Goal: Information Seeking & Learning: Learn about a topic

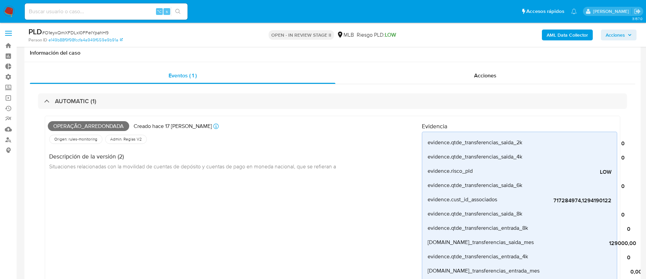
select select "10"
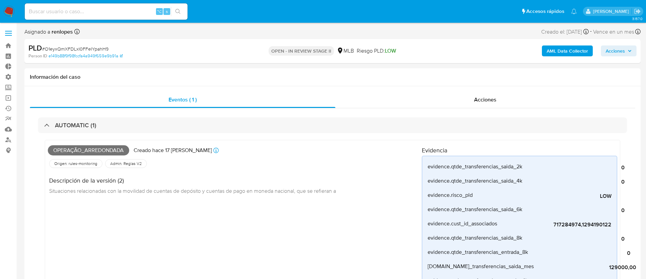
click at [8, 9] on img at bounding box center [9, 12] width 12 height 12
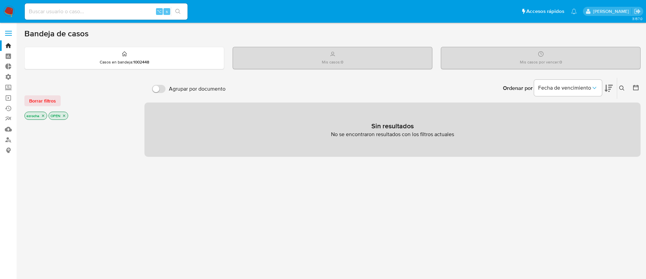
click at [65, 117] on icon "close-filter" at bounding box center [64, 116] width 4 height 4
click at [40, 116] on p "ezrocha" at bounding box center [36, 116] width 22 height 7
click at [42, 116] on icon "close-filter" at bounding box center [43, 116] width 4 height 4
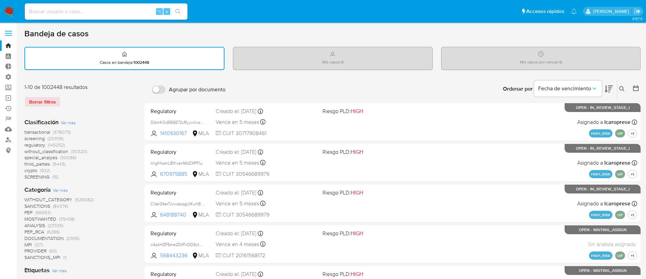
click at [40, 131] on span "transactional" at bounding box center [37, 132] width 26 height 7
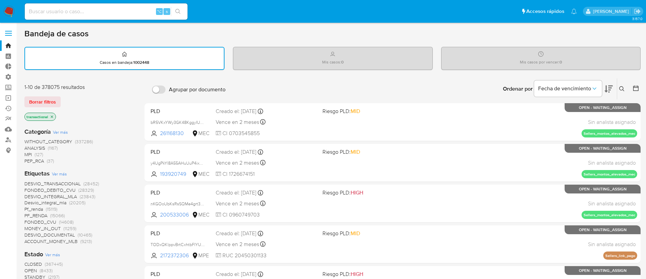
click at [60, 174] on span "Ver más" at bounding box center [59, 174] width 15 height 6
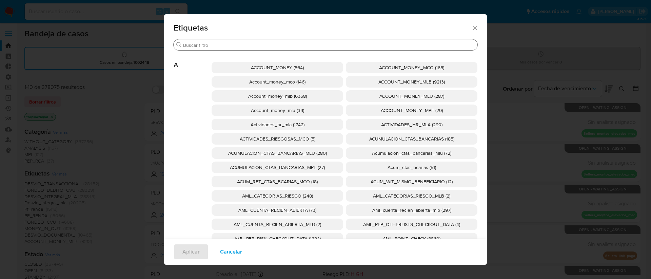
click at [299, 48] on div "Buscar" at bounding box center [326, 44] width 304 height 11
click at [299, 45] on input "Buscar" at bounding box center [329, 45] width 292 height 6
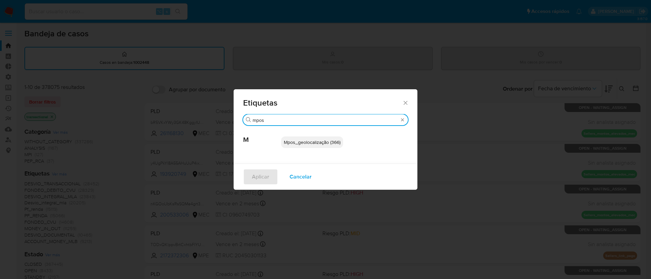
type input "mpos"
click at [296, 142] on span "Mpos_geolocalização (366)" at bounding box center [312, 142] width 57 height 7
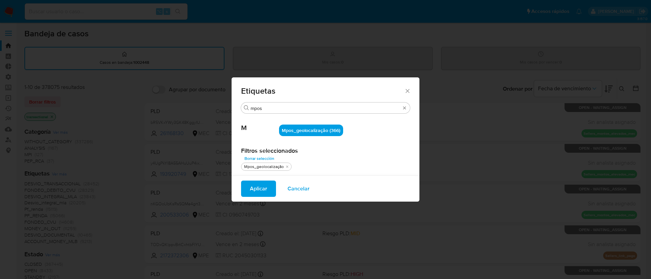
click at [260, 190] on span "Aplicar" at bounding box center [258, 188] width 17 height 15
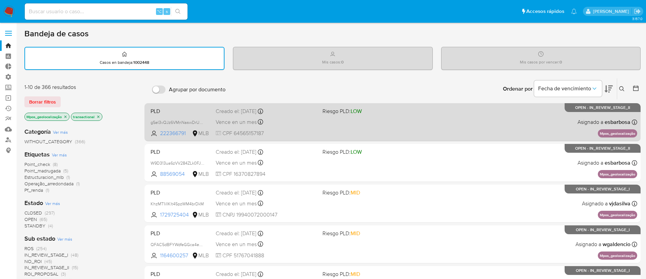
click at [519, 129] on div "PLD gSel3vQJz6VMnNaswDrUnWpk 222366791 MLB Riesgo PLD: LOW Creado el: 12/08/202…" at bounding box center [393, 122] width 490 height 34
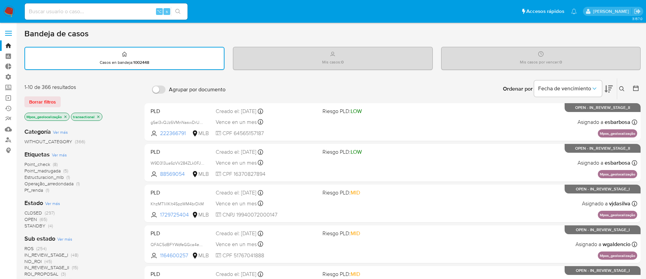
click at [65, 116] on icon "close-filter" at bounding box center [65, 117] width 4 height 4
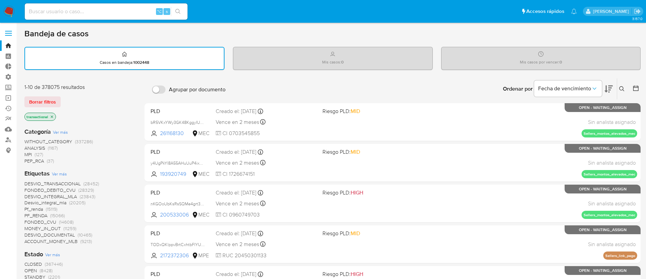
click at [59, 175] on span "Ver más" at bounding box center [59, 174] width 15 height 6
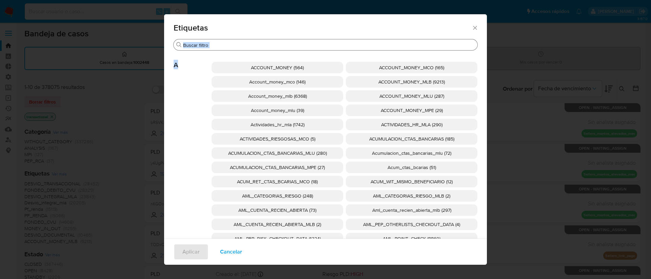
click at [295, 45] on input "Buscar" at bounding box center [329, 45] width 292 height 6
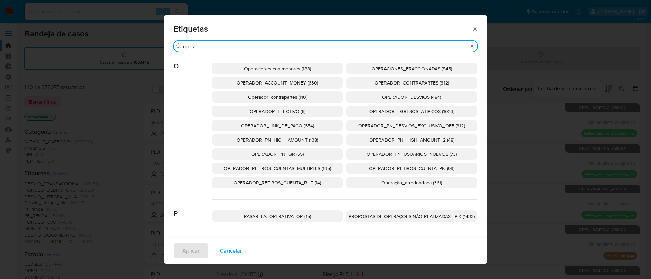
type input "opera"
click at [404, 180] on span "Operação_arredondada (361)" at bounding box center [412, 182] width 61 height 7
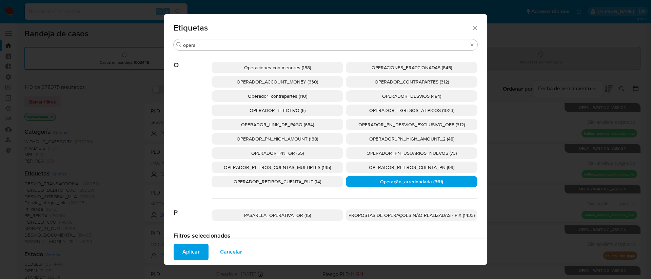
click at [186, 248] on span "Aplicar" at bounding box center [191, 251] width 17 height 15
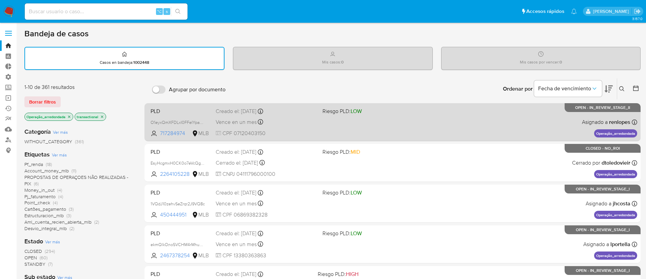
click at [281, 127] on div "PLD O1eyxQmXFDLxI0FFeIYpahH9 717284974 MLB Riesgo PLD: LOW Creado el: 12/08/202…" at bounding box center [393, 122] width 490 height 34
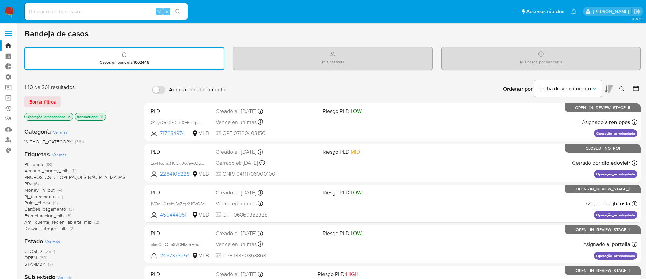
click at [70, 117] on icon "close-filter" at bounding box center [69, 117] width 4 height 4
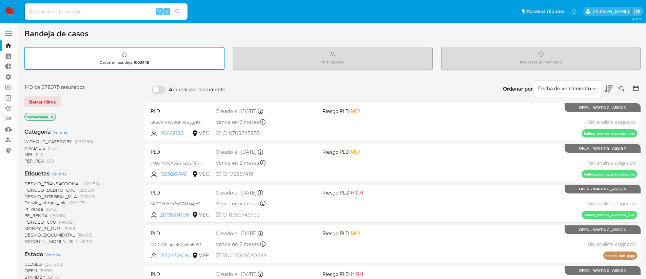
click at [66, 172] on div "Etiquetas Ver más DESVIO_TRANSACCIONAL (28452) FONDEO_DEBITO_CVU (28329) DESVIO…" at bounding box center [78, 206] width 109 height 75
click at [54, 173] on span "Ver más" at bounding box center [59, 174] width 15 height 6
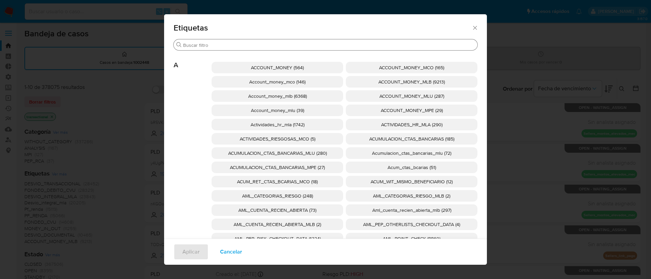
click at [235, 48] on input "Buscar" at bounding box center [329, 45] width 292 height 6
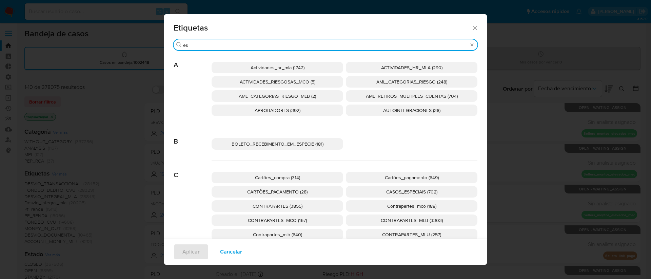
type input "e"
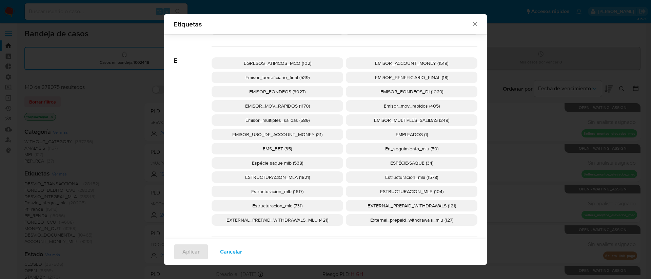
scroll to position [1052, 0]
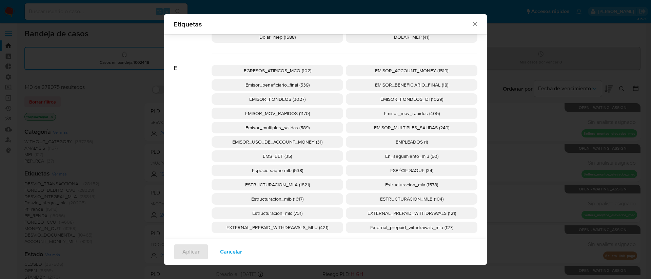
click at [418, 174] on p "ESPÉCIE-SAQUE (34)" at bounding box center [412, 171] width 132 height 12
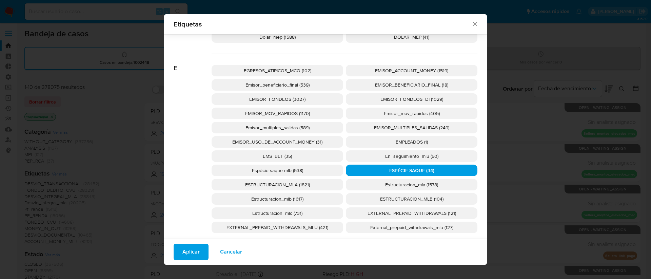
click at [186, 251] on span "Aplicar" at bounding box center [191, 251] width 17 height 15
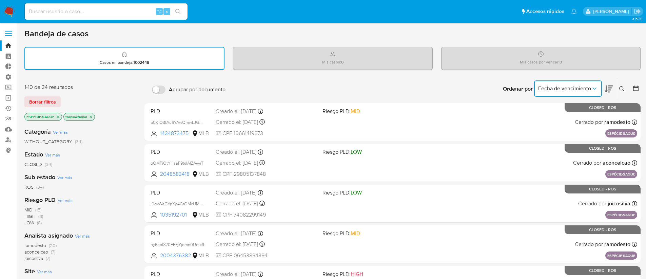
click at [586, 88] on span "Fecha de vencimiento" at bounding box center [564, 88] width 53 height 7
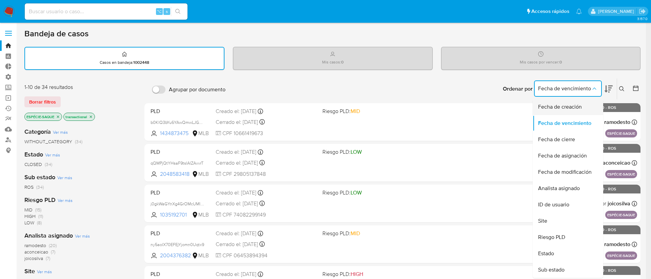
click at [573, 108] on span "Fecha de creación" at bounding box center [560, 106] width 44 height 7
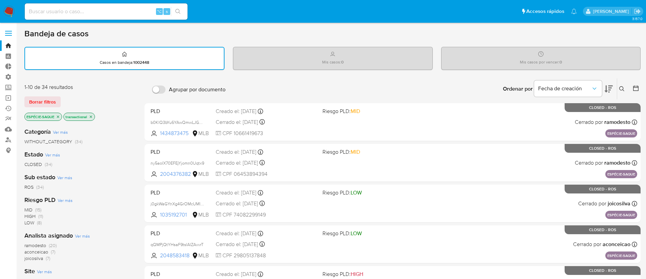
click at [611, 89] on icon at bounding box center [609, 89] width 8 height 8
click at [57, 117] on icon "close-filter" at bounding box center [58, 117] width 4 height 4
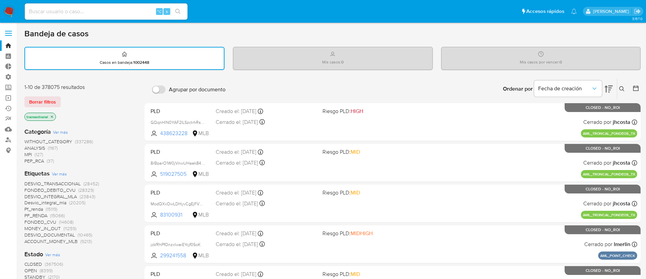
click at [58, 174] on span "Ver más" at bounding box center [59, 174] width 15 height 6
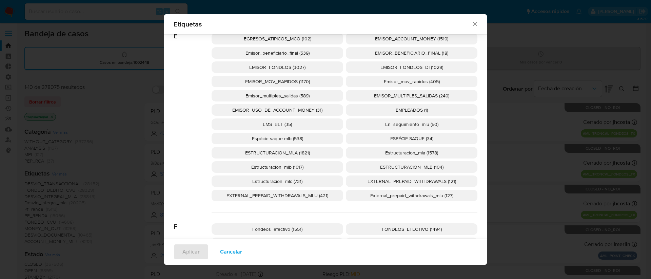
scroll to position [1049, 0]
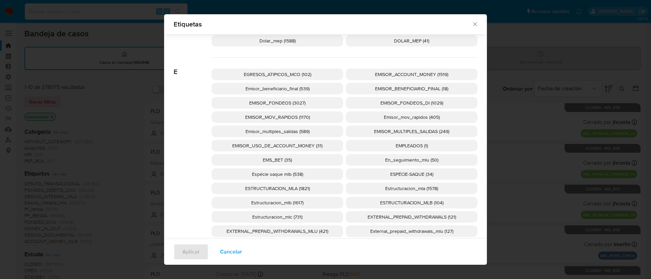
click at [265, 174] on span "Espécie saque mlb (538)" at bounding box center [277, 174] width 51 height 7
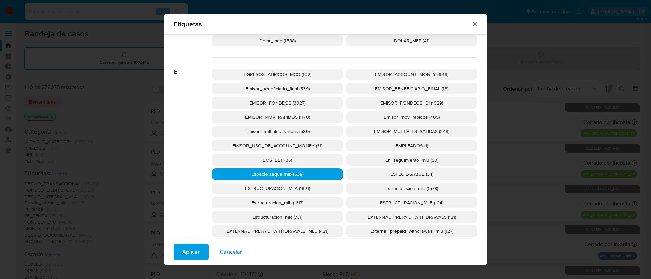
click at [187, 252] on span "Aplicar" at bounding box center [191, 251] width 17 height 15
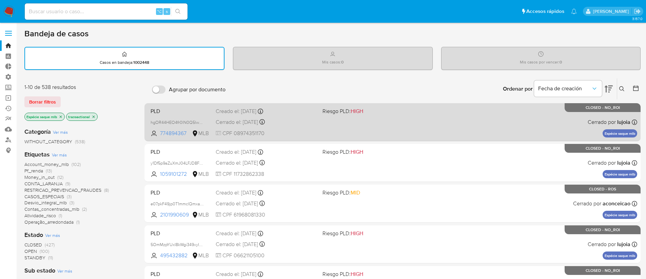
click at [440, 129] on div "PLD hgOR44HEO4fr0lN0Q5lwnfjb 774894367 MLB Riesgo PLD: HIGH Creado el: 12/03/20…" at bounding box center [393, 122] width 490 height 34
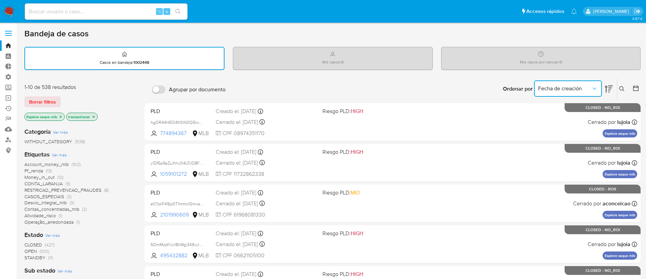
click at [571, 87] on span "Fecha de creación" at bounding box center [564, 88] width 53 height 7
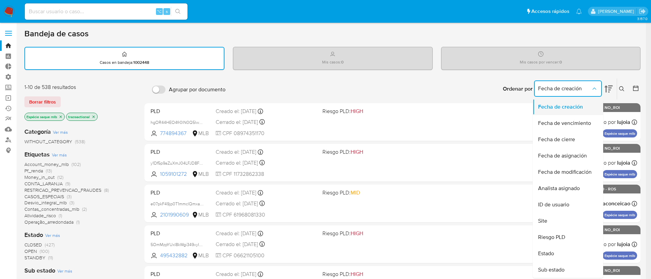
click at [564, 108] on span "Fecha de creación" at bounding box center [560, 106] width 45 height 7
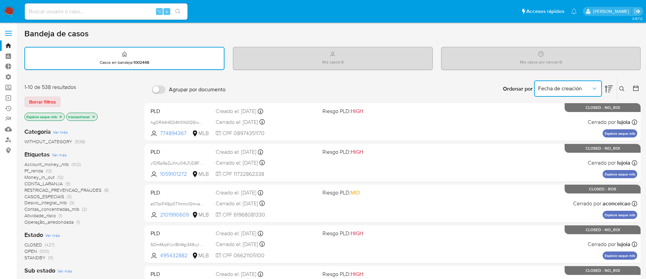
click at [607, 87] on icon at bounding box center [609, 88] width 8 height 7
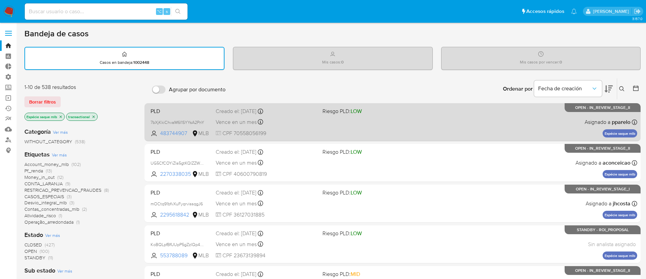
click at [435, 124] on div "PLD 7bXjKkiChvaM6l1SYYsA2PnY 483744907 MLB Riesgo PLD: LOW Creado el: 12/08/202…" at bounding box center [393, 122] width 490 height 34
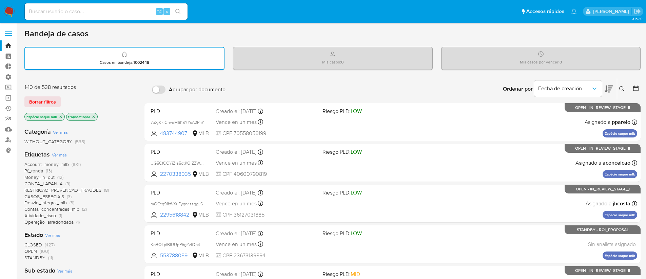
click at [62, 116] on icon "close-filter" at bounding box center [61, 117] width 4 height 4
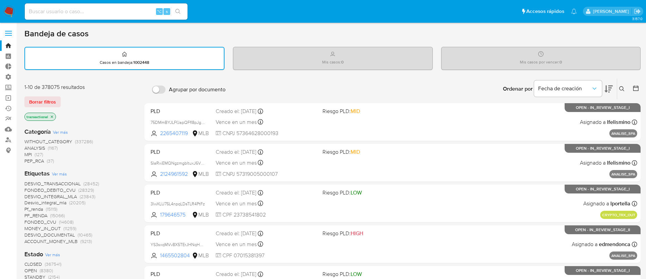
click at [56, 174] on span "Ver más" at bounding box center [59, 174] width 15 height 6
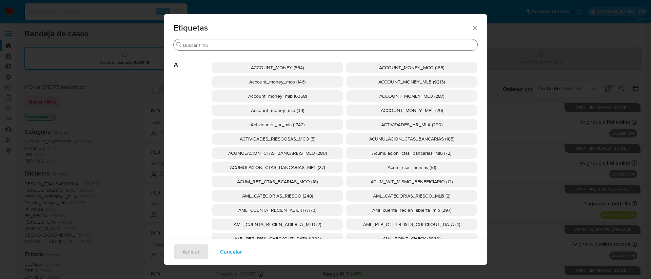
click at [261, 41] on div "Buscar" at bounding box center [326, 44] width 304 height 11
click at [262, 44] on input "Buscar" at bounding box center [329, 45] width 292 height 6
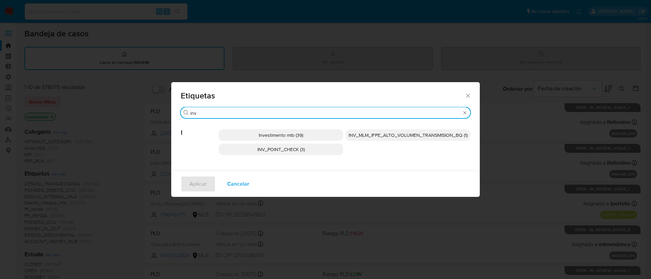
type input "inv"
click at [273, 134] on span "Investimento mlb (39)" at bounding box center [281, 135] width 44 height 7
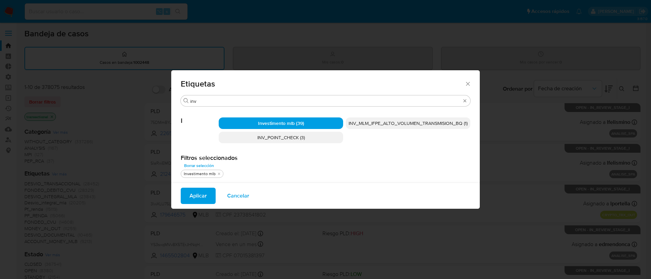
click at [198, 196] on span "Aplicar" at bounding box center [198, 195] width 17 height 15
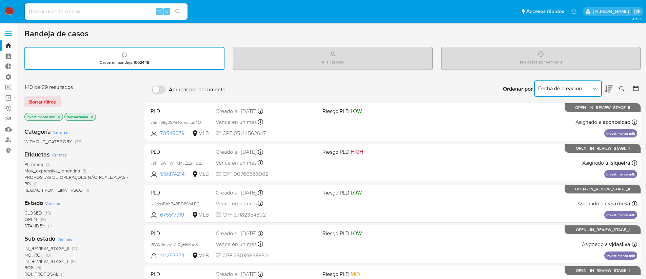
click at [563, 87] on span "Fecha de creación" at bounding box center [564, 88] width 53 height 7
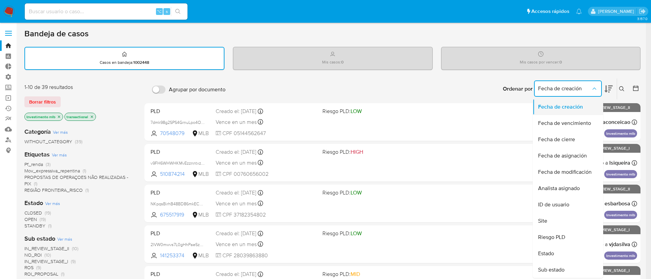
click at [566, 109] on span "Fecha de creación" at bounding box center [560, 106] width 45 height 7
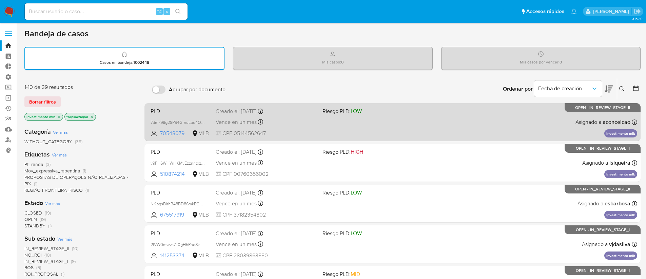
click at [460, 125] on div "PLD 7dmk98g2SPS4GrnuLpo4O4Mc 70548079 MLB Riesgo PLD: LOW Creado el: 12/08/2025…" at bounding box center [393, 122] width 490 height 34
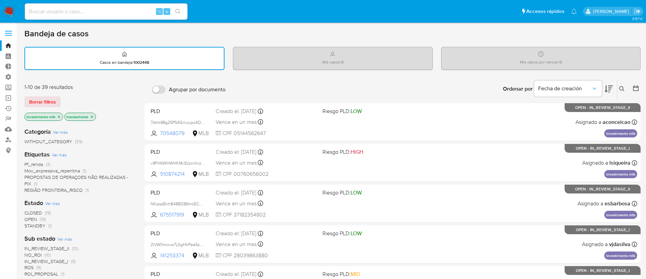
click at [59, 117] on icon "close-filter" at bounding box center [59, 117] width 4 height 4
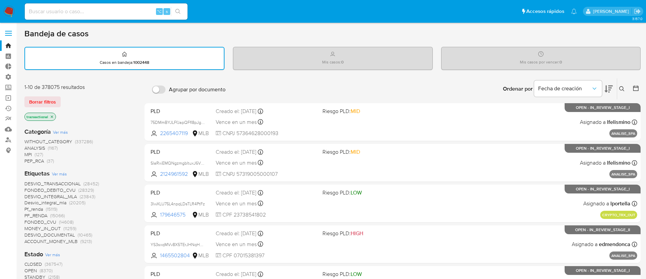
click at [57, 173] on span "Ver más" at bounding box center [59, 174] width 15 height 6
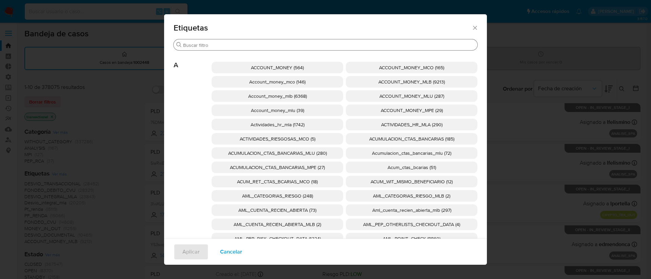
click at [239, 44] on input "Buscar" at bounding box center [329, 45] width 292 height 6
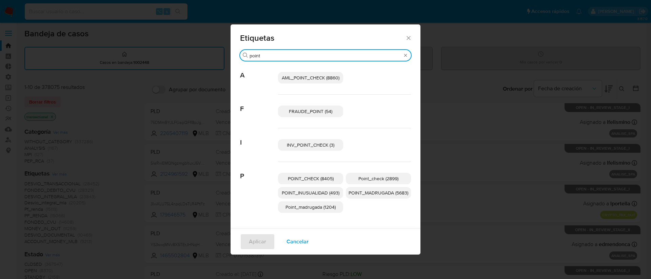
type input "point"
click at [309, 179] on span "POINT_CHECK (8405)" at bounding box center [311, 178] width 46 height 7
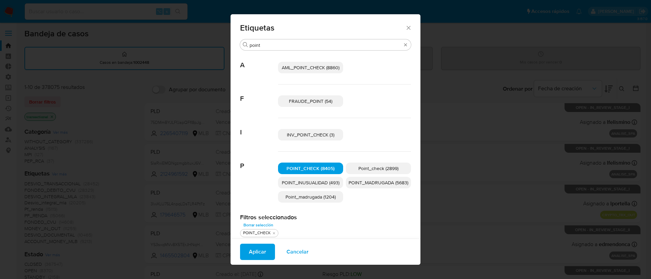
click at [251, 251] on span "Aplicar" at bounding box center [257, 251] width 17 height 15
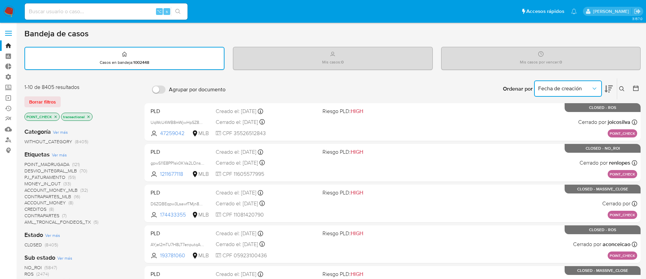
click at [556, 91] on span "Fecha de creación" at bounding box center [564, 88] width 53 height 7
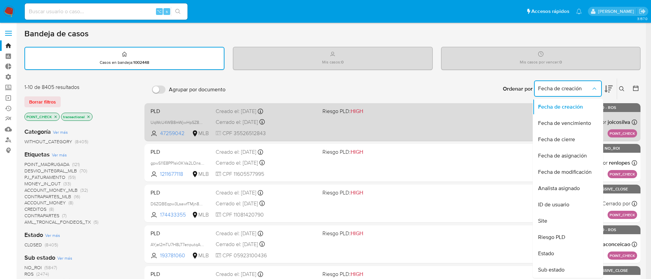
click at [411, 128] on div "PLD UqWcU4WB8mWjwHpSZ8b0W6li 47259042 MLB Riesgo PLD: HIGH Creado el: 15/08/202…" at bounding box center [393, 122] width 490 height 34
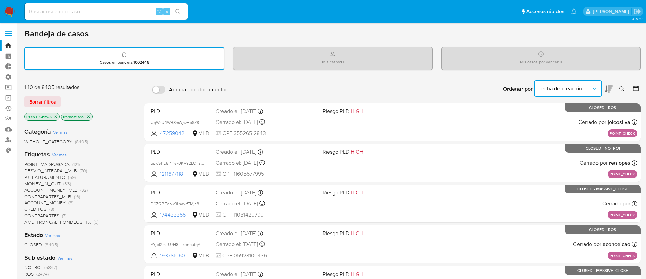
click at [566, 86] on span "Fecha de creación" at bounding box center [564, 88] width 53 height 7
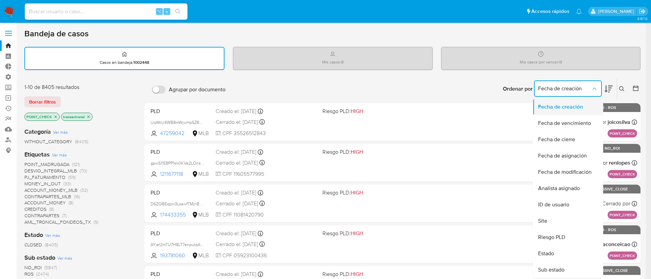
click at [557, 107] on span "Fecha de creación" at bounding box center [560, 106] width 45 height 7
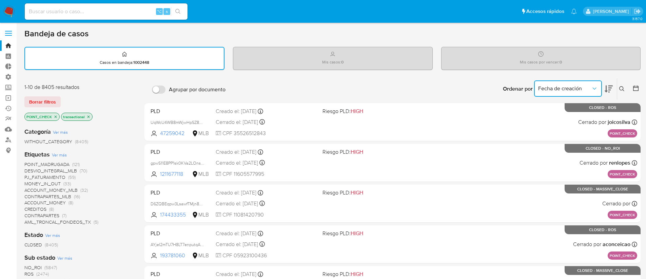
click at [54, 116] on icon "close-filter" at bounding box center [56, 117] width 4 height 4
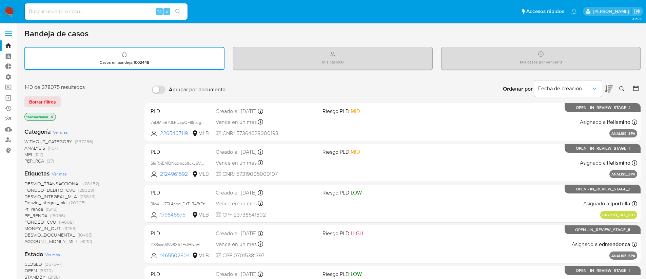
click at [59, 175] on span "Ver más" at bounding box center [59, 174] width 15 height 6
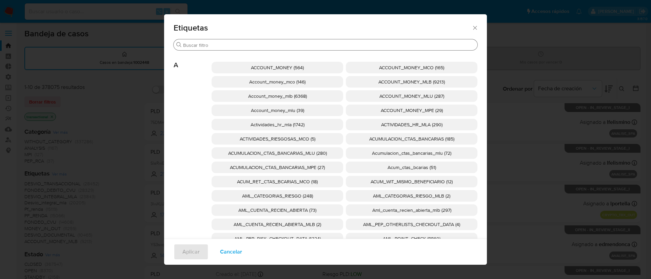
click at [233, 47] on input "Buscar" at bounding box center [329, 45] width 292 height 6
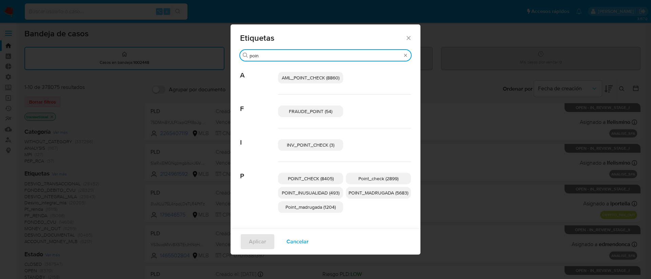
type input "poin"
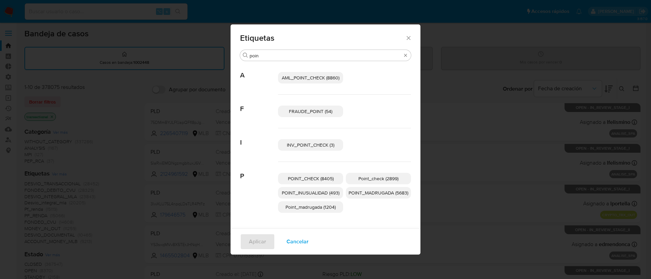
click at [388, 179] on span "Point_check (2899)" at bounding box center [379, 178] width 40 height 7
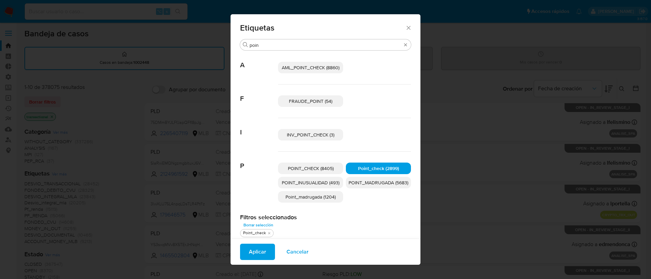
click at [255, 248] on span "Aplicar" at bounding box center [257, 251] width 17 height 15
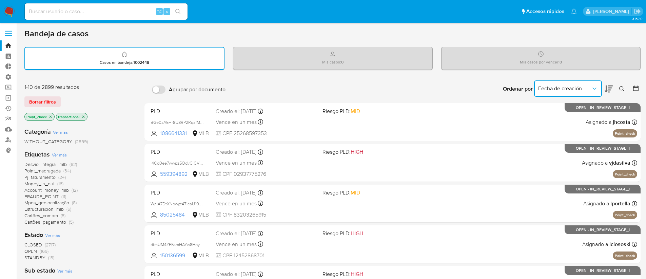
click at [548, 85] on span "Fecha de creación" at bounding box center [564, 88] width 53 height 7
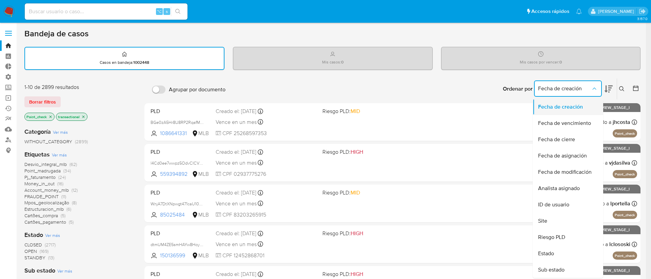
click at [550, 109] on span "Fecha de creación" at bounding box center [560, 106] width 45 height 7
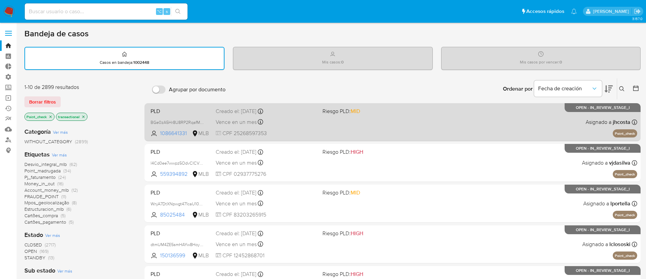
click at [409, 120] on div "PLD BGe0zA5Hr8U8RP2RqafMeuE7 1086641331 MLB Riesgo PLD: MID Creado el: 12/08/20…" at bounding box center [393, 122] width 490 height 34
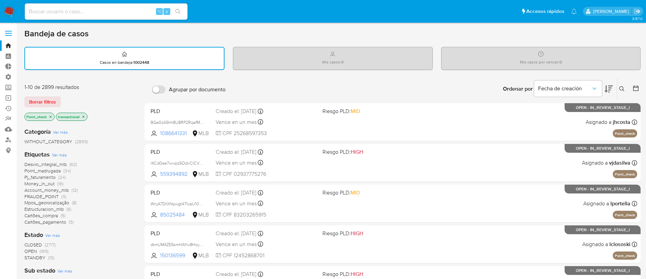
click at [49, 117] on icon "close-filter" at bounding box center [51, 117] width 4 height 4
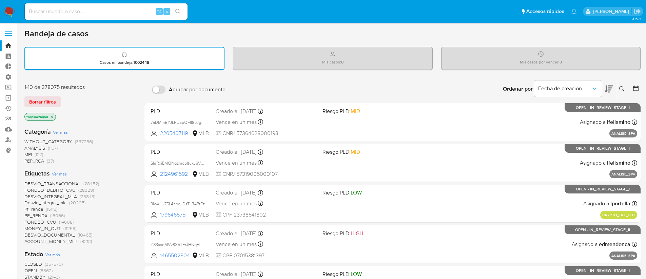
click at [61, 173] on span "Ver más" at bounding box center [59, 174] width 15 height 6
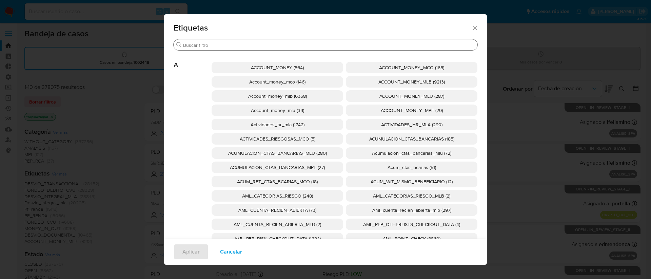
click at [188, 43] on input "Buscar" at bounding box center [329, 45] width 292 height 6
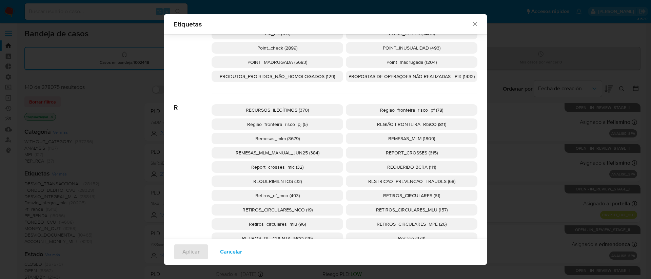
scroll to position [2309, 0]
click at [311, 122] on p "Regiao_fronteira_risco_pj (5)" at bounding box center [278, 124] width 132 height 12
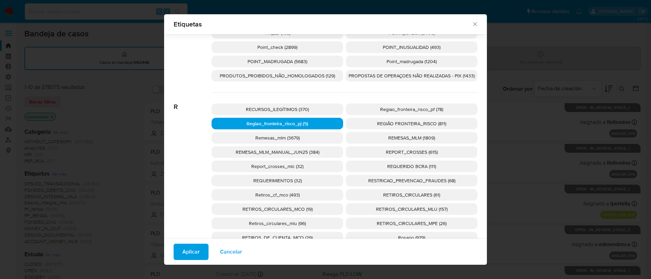
click at [191, 249] on span "Aplicar" at bounding box center [191, 251] width 17 height 15
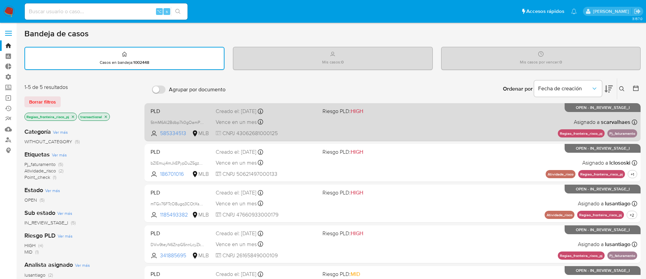
click at [482, 127] on div "PLD 5tmM6Al2Bdbp7k0gOamPhKYF 585334513 MLB Riesgo PLD: HIGH Creado el: 12/08/20…" at bounding box center [393, 122] width 490 height 34
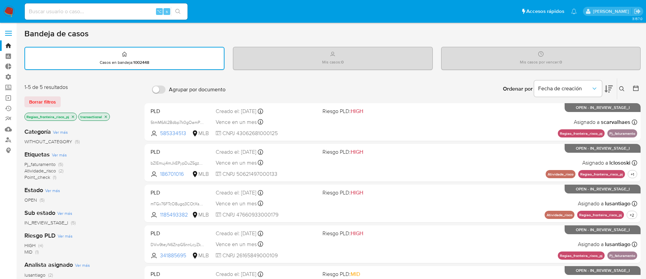
click at [72, 116] on icon "close-filter" at bounding box center [73, 117] width 4 height 4
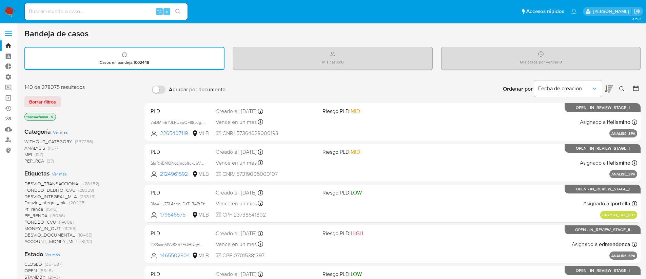
click at [58, 171] on span "Ver más" at bounding box center [59, 174] width 15 height 6
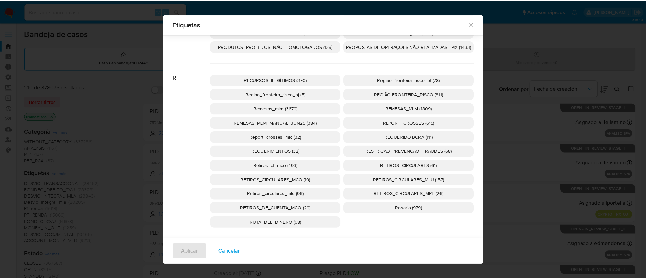
scroll to position [2342, 0]
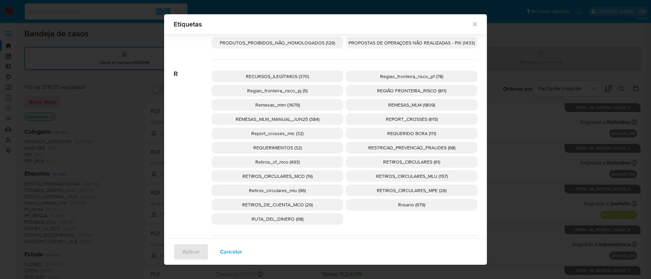
click at [400, 93] on span "REGIÃO FRONTEIRA_RISCO (811)" at bounding box center [411, 90] width 69 height 7
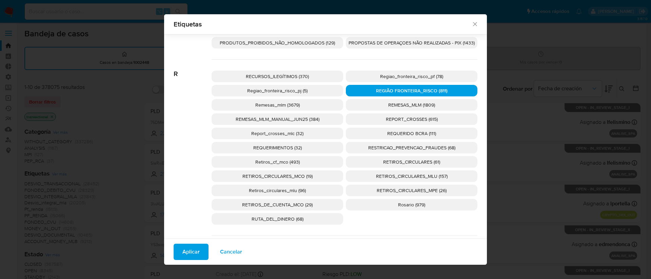
click at [192, 252] on span "Aplicar" at bounding box center [191, 251] width 17 height 15
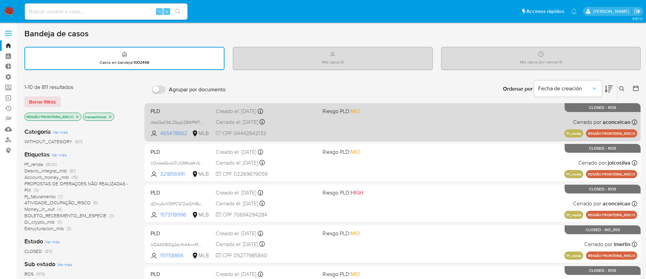
click at [512, 128] on div "PLD IAetQeDMLZSsgkZ8WPMTKQen 465478662 MLB Riesgo PLD: MID Creado el: 12/07/202…" at bounding box center [393, 122] width 490 height 34
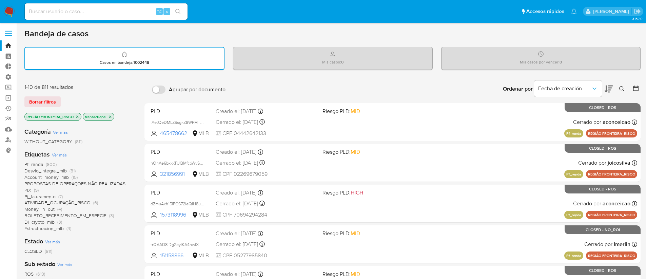
click at [77, 118] on icon "close-filter" at bounding box center [77, 117] width 4 height 4
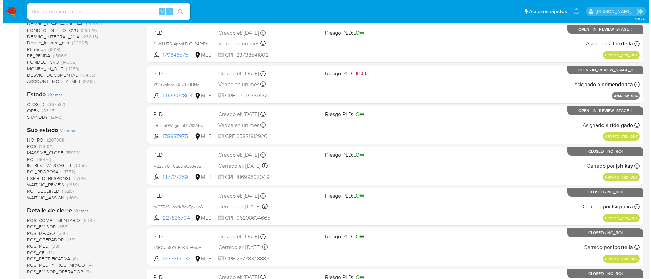
scroll to position [73, 0]
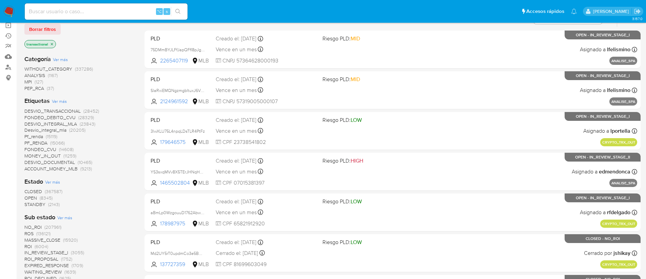
click at [62, 100] on span "Ver más" at bounding box center [59, 101] width 15 height 6
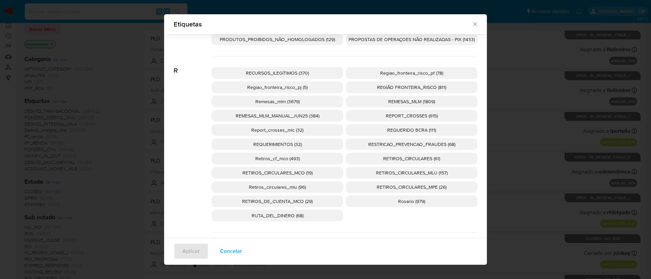
scroll to position [2349, 0]
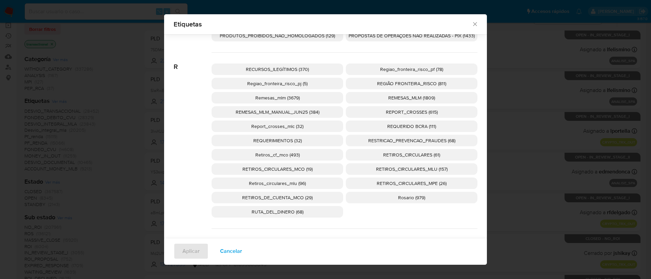
click at [401, 74] on p "Regiao_fronteira_risco_pf (78)" at bounding box center [412, 69] width 132 height 12
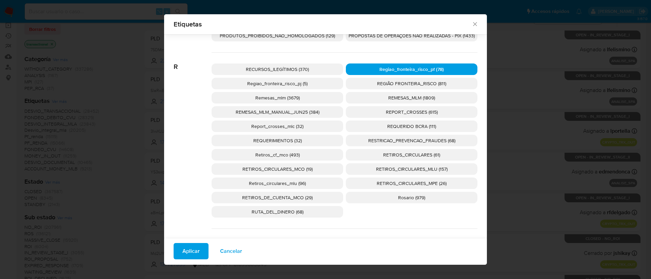
click at [193, 248] on span "Aplicar" at bounding box center [191, 251] width 17 height 15
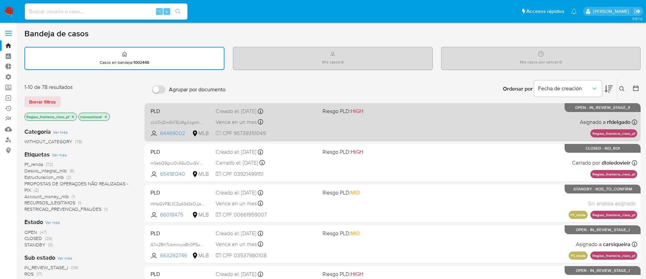
click at [474, 129] on div "PLD cUcTnjDm5hTELMgJUgmhOKFd 64469002 MLB Riesgo PLD: HIGH Creado el: 12/08/202…" at bounding box center [393, 122] width 490 height 34
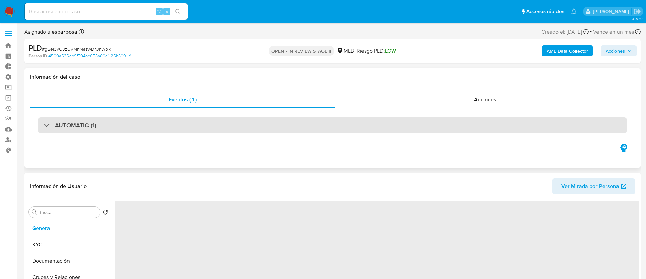
click at [78, 130] on div "AUTOMATIC (1)" at bounding box center [332, 125] width 589 height 16
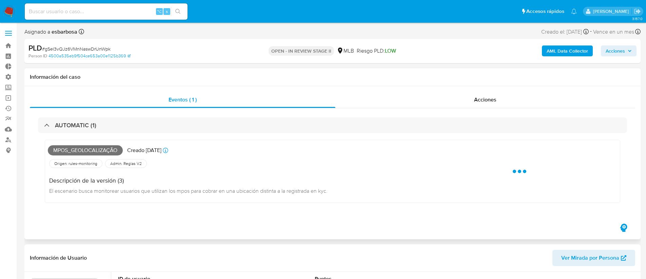
select select "10"
click at [94, 150] on span "Mpos_geolocalização" at bounding box center [85, 150] width 75 height 10
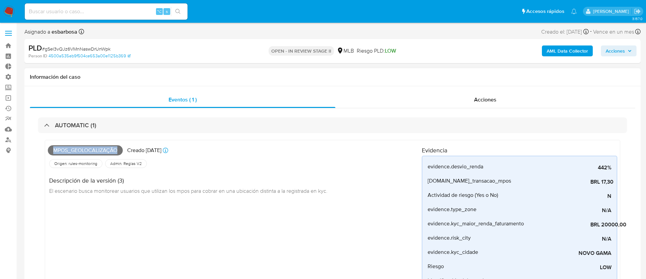
copy span "Mpos_geolocalização"
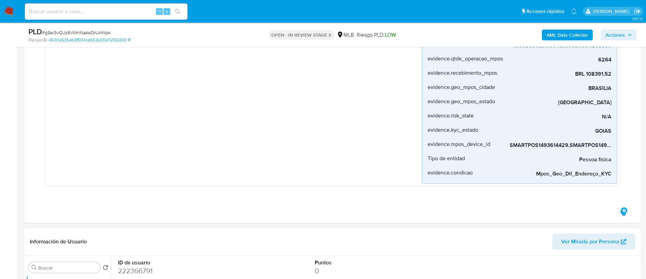
scroll to position [262, 0]
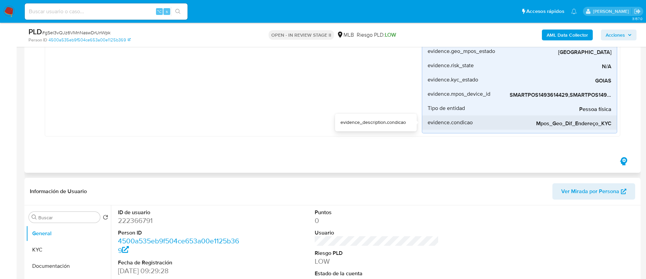
drag, startPoint x: 426, startPoint y: 166, endPoint x: 473, endPoint y: 123, distance: 62.9
click at [473, 123] on div "evidence.desvio_renda 442% evidence_description.desvio_renda evidence.media_tra…" at bounding box center [519, 1] width 195 height 264
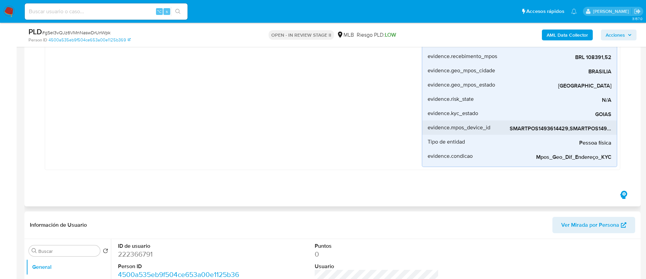
scroll to position [221, 0]
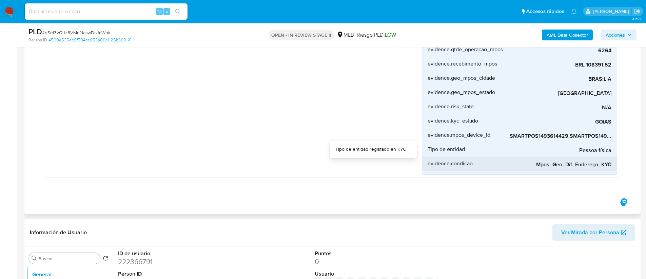
click at [457, 161] on span "evidence.condicao" at bounding box center [450, 163] width 45 height 7
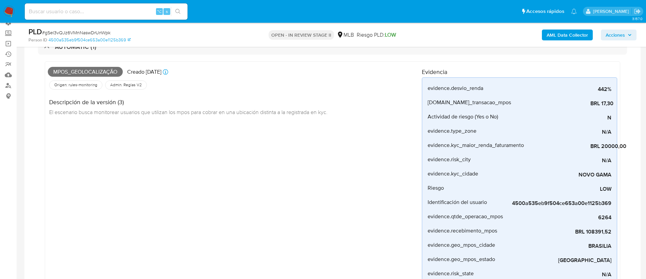
scroll to position [0, 0]
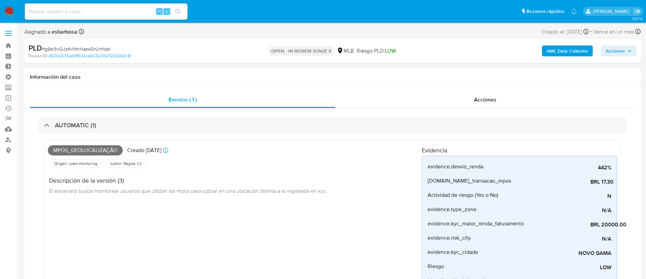
click at [459, 140] on div "Mpos_geolocalização Creado hace 17 días Creado: 12/08/2025 00:32:46 Origen: rul…" at bounding box center [333, 281] width 576 height 283
drag, startPoint x: 486, startPoint y: 167, endPoint x: 426, endPoint y: 169, distance: 59.4
click at [426, 169] on li "evidence.desvio_renda 442%" at bounding box center [519, 166] width 195 height 14
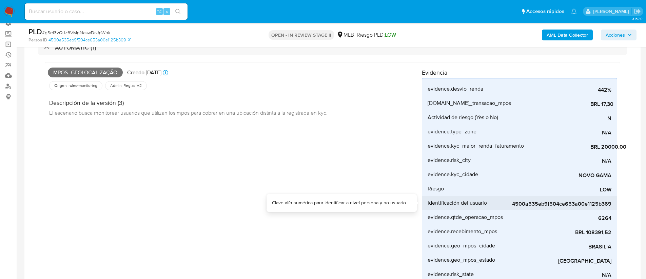
scroll to position [45, 0]
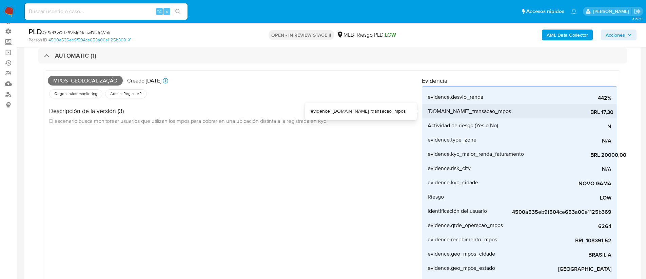
click at [478, 110] on span "evidence.media_transacao_mpos" at bounding box center [469, 111] width 83 height 7
click at [479, 109] on span "evidence.media_transacao_mpos" at bounding box center [469, 111] width 83 height 7
drag, startPoint x: 428, startPoint y: 111, endPoint x: 510, endPoint y: 113, distance: 82.1
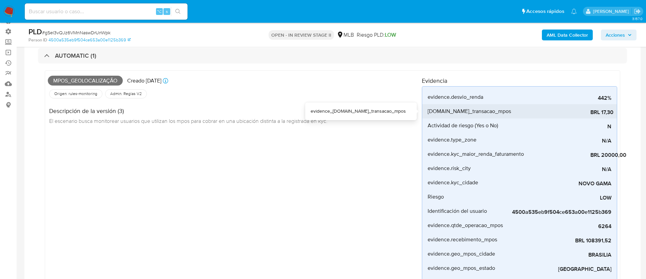
click at [510, 113] on li "evidence.media_transacao_mpos BRL 17,30" at bounding box center [519, 111] width 195 height 14
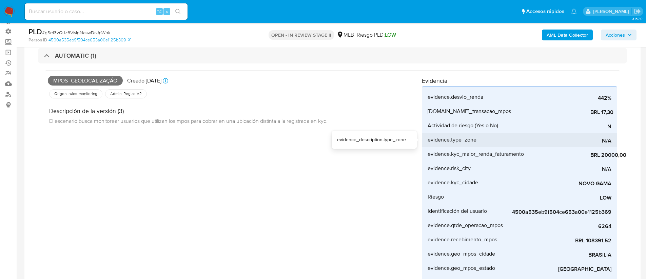
drag, startPoint x: 476, startPoint y: 141, endPoint x: 428, endPoint y: 140, distance: 47.8
click at [428, 140] on div "evidence.type_zone" at bounding box center [468, 140] width 81 height 14
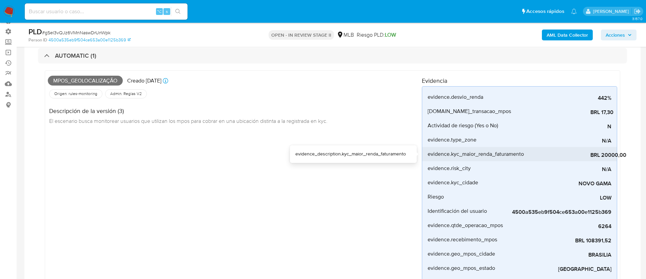
drag, startPoint x: 524, startPoint y: 154, endPoint x: 426, endPoint y: 154, distance: 98.0
click at [426, 154] on li "evidence.kyc_maior_renda_faturamento BRL 20000,00" at bounding box center [519, 154] width 195 height 14
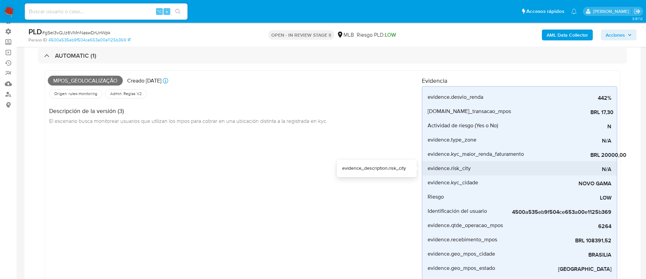
drag, startPoint x: 464, startPoint y: 168, endPoint x: 424, endPoint y: 168, distance: 40.0
click at [424, 168] on li "evidence.risk_city N/A" at bounding box center [519, 168] width 195 height 14
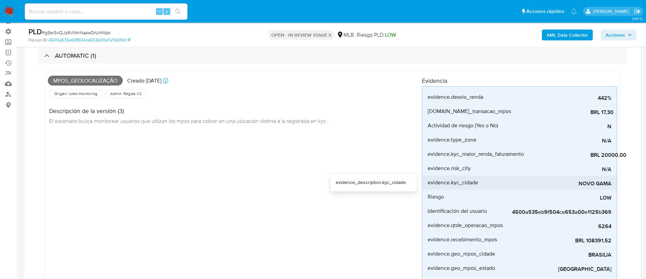
drag, startPoint x: 479, startPoint y: 182, endPoint x: 426, endPoint y: 183, distance: 52.2
click at [426, 183] on li "evidence.kyc_cidade NOVO GAMA" at bounding box center [519, 182] width 195 height 14
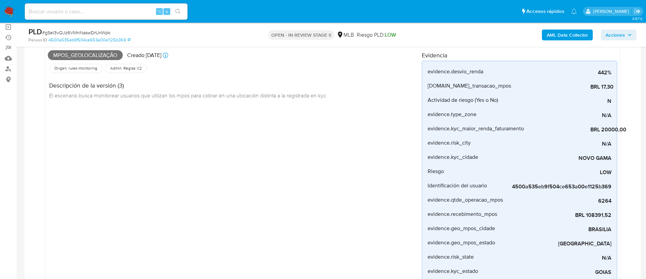
scroll to position [141, 0]
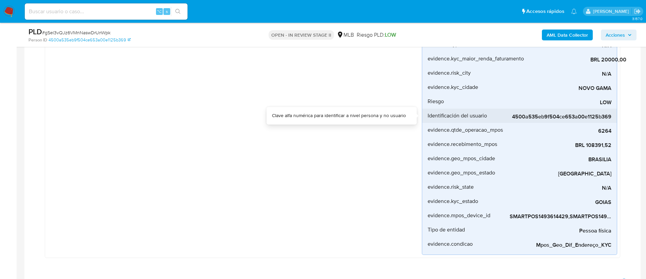
drag, startPoint x: 480, startPoint y: 115, endPoint x: 427, endPoint y: 116, distance: 52.9
click at [428, 116] on div "Identificación del usuario" at bounding box center [468, 116] width 81 height 14
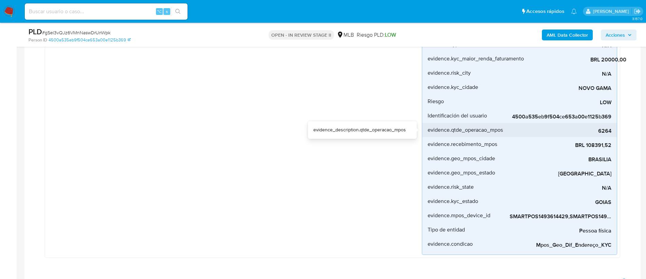
drag, startPoint x: 496, startPoint y: 130, endPoint x: 423, endPoint y: 129, distance: 73.3
click at [423, 129] on li "evidence.qtde_operacao_mpos 6264" at bounding box center [519, 130] width 195 height 14
drag, startPoint x: 496, startPoint y: 145, endPoint x: 427, endPoint y: 145, distance: 69.2
click at [427, 145] on li "evidence.recebimento_mpos BRL 108391,52" at bounding box center [519, 144] width 195 height 14
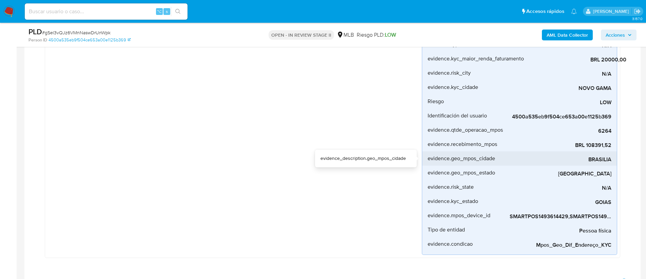
drag, startPoint x: 489, startPoint y: 157, endPoint x: 424, endPoint y: 159, distance: 64.8
click at [424, 159] on li "evidence.geo_mpos_cidade BRASILIA" at bounding box center [519, 158] width 195 height 14
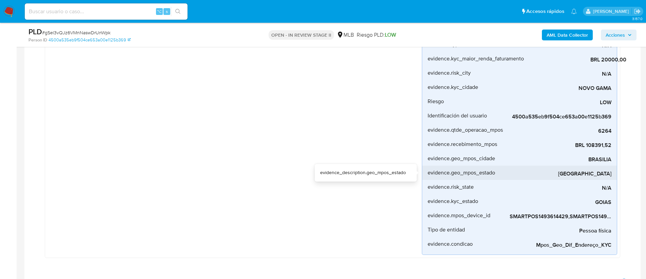
drag, startPoint x: 497, startPoint y: 173, endPoint x: 426, endPoint y: 174, distance: 70.9
click at [426, 174] on li "evidence.geo_mpos_estado DISTRITO FEDERAL" at bounding box center [519, 173] width 195 height 14
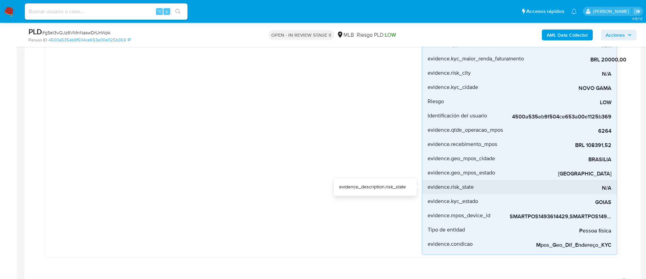
drag, startPoint x: 472, startPoint y: 186, endPoint x: 426, endPoint y: 186, distance: 45.8
click at [426, 186] on li "evidence.risk_state N/A" at bounding box center [519, 187] width 195 height 14
drag, startPoint x: 477, startPoint y: 188, endPoint x: 421, endPoint y: 186, distance: 55.7
click at [421, 186] on div "Mpos_geolocalização Creado hace 17 días Creado: 12/08/2025 00:32:46 Origen: rul…" at bounding box center [333, 116] width 576 height 283
click at [472, 189] on span "evidence.risk_state" at bounding box center [451, 187] width 46 height 7
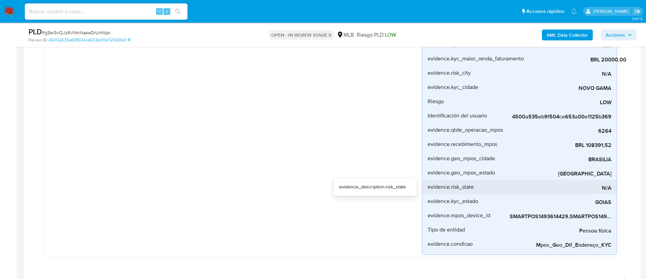
drag, startPoint x: 474, startPoint y: 188, endPoint x: 427, endPoint y: 189, distance: 46.8
click at [428, 189] on div "evidence.risk_state" at bounding box center [468, 187] width 81 height 14
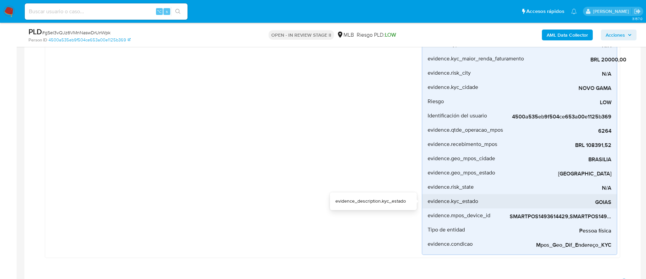
drag, startPoint x: 484, startPoint y: 200, endPoint x: 426, endPoint y: 203, distance: 58.1
click at [426, 203] on li "evidence.kyc_estado GOIAS" at bounding box center [519, 201] width 195 height 14
drag, startPoint x: 492, startPoint y: 216, endPoint x: 427, endPoint y: 215, distance: 64.1
click at [428, 215] on div "evidence.mpos_device_id" at bounding box center [468, 215] width 81 height 14
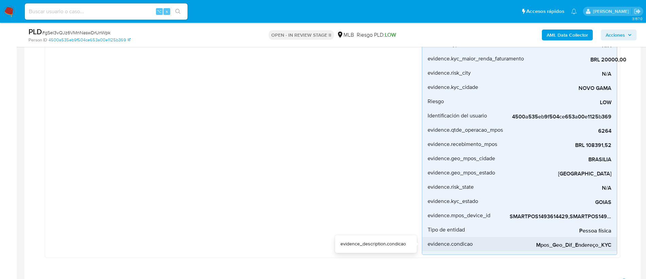
drag, startPoint x: 473, startPoint y: 245, endPoint x: 426, endPoint y: 245, distance: 47.2
click at [426, 245] on li "evidence.condicao Mpos_Geo_Dif_Endereço_KYC" at bounding box center [519, 244] width 195 height 14
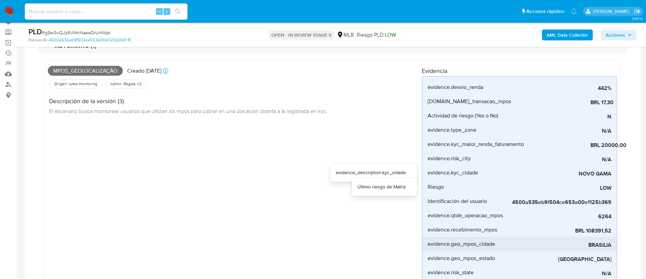
scroll to position [88, 0]
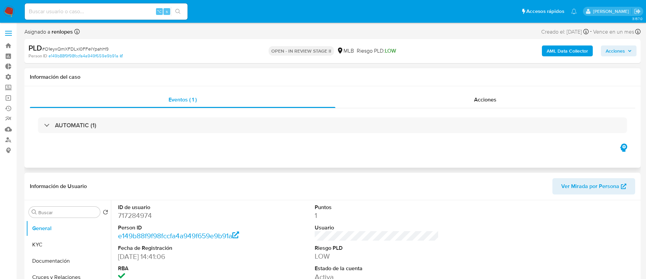
select select "10"
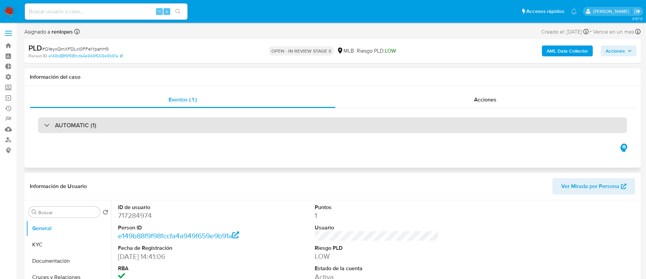
click at [138, 123] on div "AUTOMATIC (1)" at bounding box center [332, 125] width 589 height 16
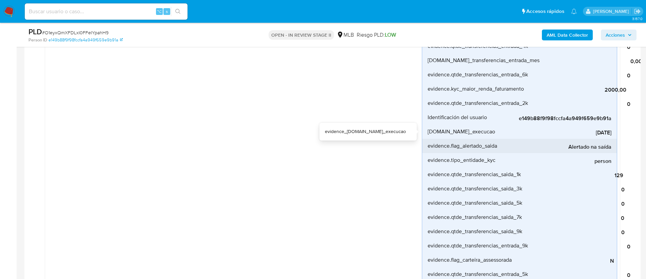
scroll to position [210, 0]
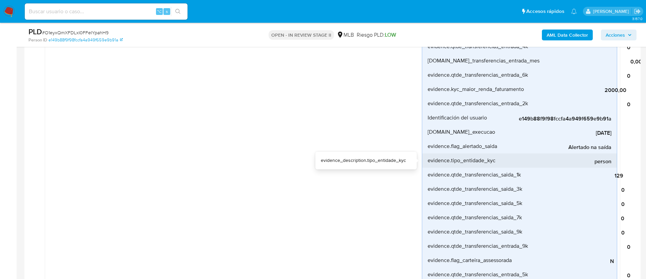
drag, startPoint x: 496, startPoint y: 160, endPoint x: 427, endPoint y: 162, distance: 68.6
click at [428, 162] on div "evidence.tipo_entidade_kyc" at bounding box center [468, 160] width 81 height 14
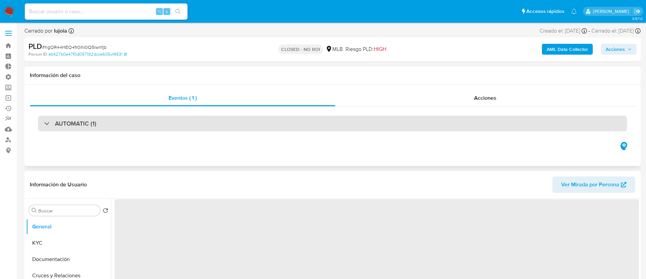
click at [102, 121] on div "AUTOMATIC (1)" at bounding box center [332, 124] width 589 height 16
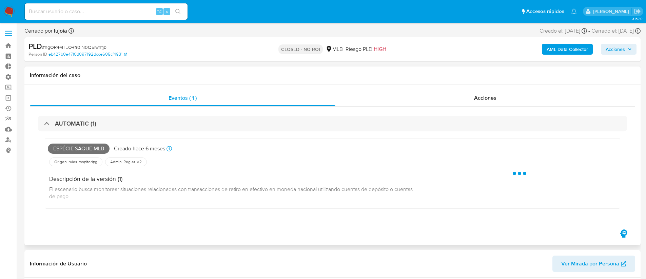
select select "10"
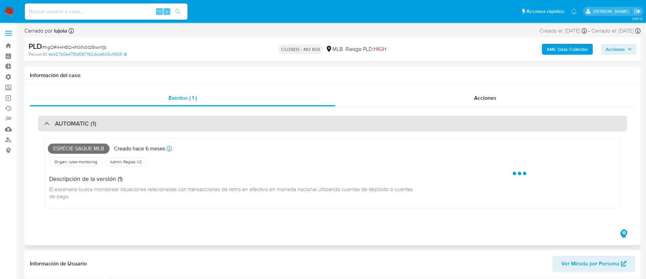
click at [86, 128] on div "AUTOMATIC (1)" at bounding box center [332, 124] width 589 height 16
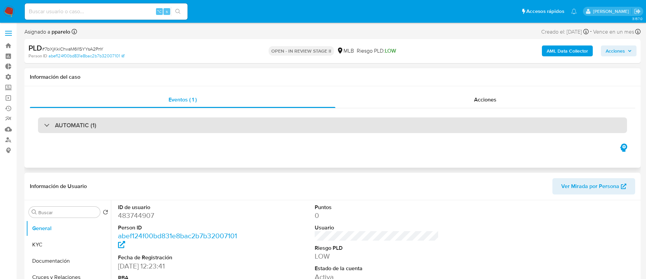
click at [248, 132] on div "AUTOMATIC (1)" at bounding box center [332, 125] width 589 height 16
select select "10"
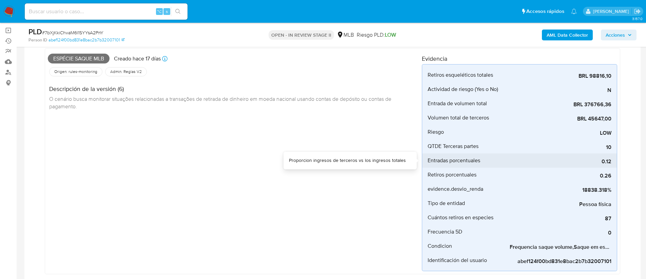
scroll to position [67, 0]
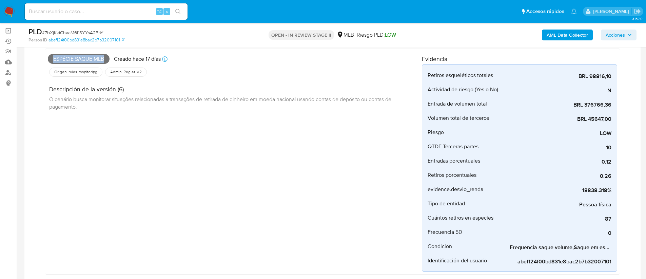
drag, startPoint x: 52, startPoint y: 59, endPoint x: 104, endPoint y: 58, distance: 51.6
click at [104, 58] on span "Espécie saque mlb" at bounding box center [79, 59] width 62 height 10
copy span "Espécie saque mlb"
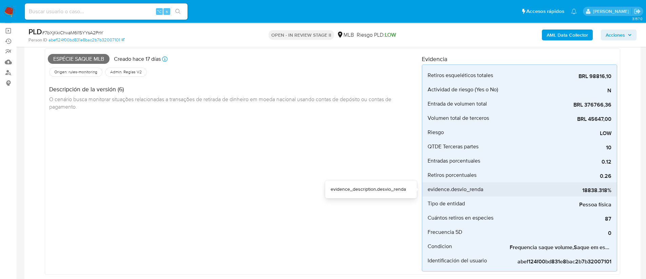
drag, startPoint x: 487, startPoint y: 189, endPoint x: 425, endPoint y: 192, distance: 61.5
click at [425, 192] on li "evidence.desvio_renda 18838.318%" at bounding box center [519, 189] width 195 height 14
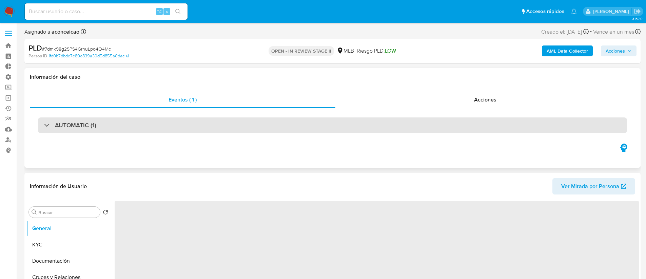
click at [303, 124] on div "AUTOMATIC (1)" at bounding box center [332, 125] width 589 height 16
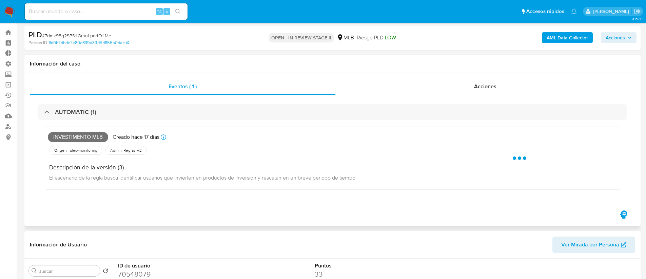
select select "10"
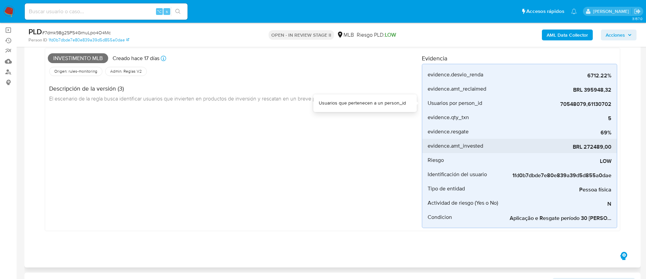
scroll to position [72, 0]
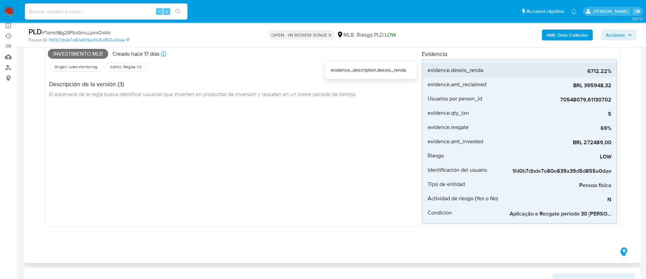
drag, startPoint x: 491, startPoint y: 68, endPoint x: 428, endPoint y: 72, distance: 62.2
click at [428, 72] on div "evidence.desvio_renda" at bounding box center [468, 70] width 81 height 14
drag, startPoint x: 102, startPoint y: 54, endPoint x: 52, endPoint y: 55, distance: 49.9
click at [52, 55] on span "Investimento mlb" at bounding box center [78, 54] width 60 height 10
copy span "Investimento mlb"
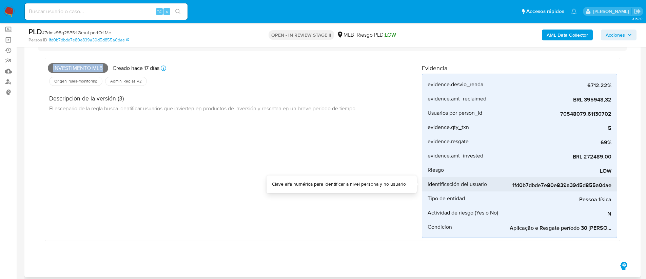
scroll to position [52, 0]
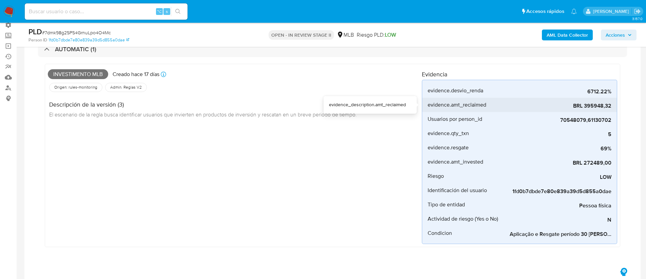
drag, startPoint x: 471, startPoint y: 103, endPoint x: 426, endPoint y: 103, distance: 44.8
click at [426, 103] on li "evidence.amt_reclaimed BRL 395948,32" at bounding box center [519, 105] width 195 height 14
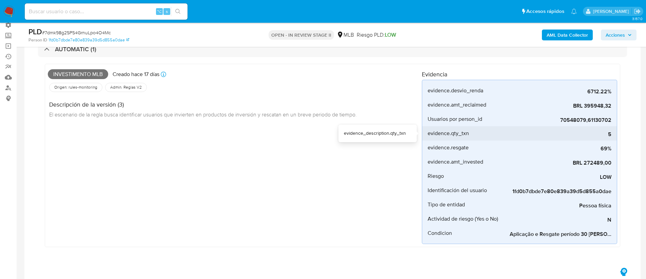
drag, startPoint x: 470, startPoint y: 134, endPoint x: 428, endPoint y: 132, distance: 42.5
click at [428, 132] on div "evidence.qty_txn" at bounding box center [468, 133] width 81 height 14
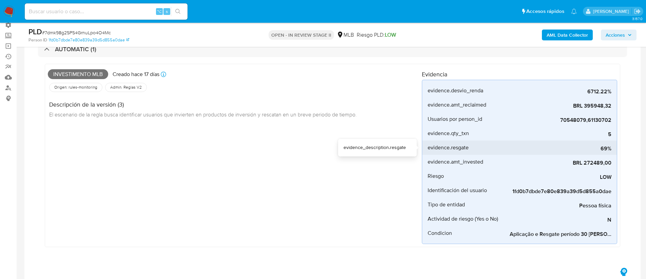
drag, startPoint x: 470, startPoint y: 148, endPoint x: 428, endPoint y: 148, distance: 42.1
click at [428, 148] on div "evidence.resgate" at bounding box center [468, 147] width 81 height 14
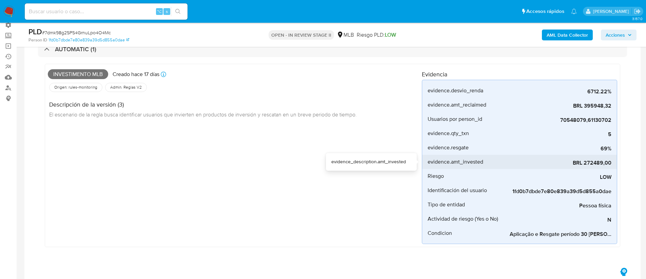
drag, startPoint x: 487, startPoint y: 160, endPoint x: 427, endPoint y: 161, distance: 60.1
click at [427, 161] on li "evidence.amt_invested BRL 272489,00" at bounding box center [519, 162] width 195 height 14
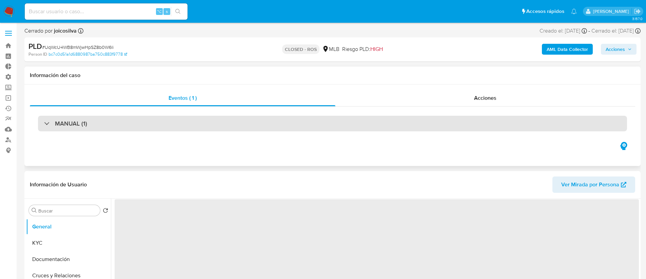
click at [158, 124] on div "MANUAL (1)" at bounding box center [332, 124] width 589 height 16
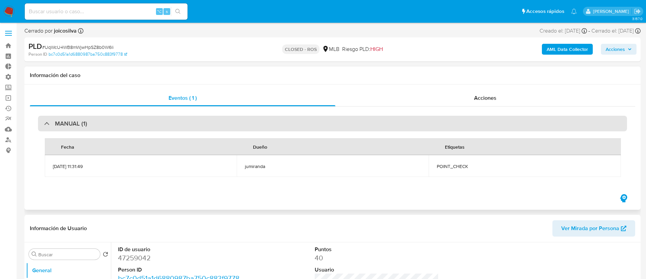
click at [158, 124] on div "MANUAL (1)" at bounding box center [332, 124] width 589 height 16
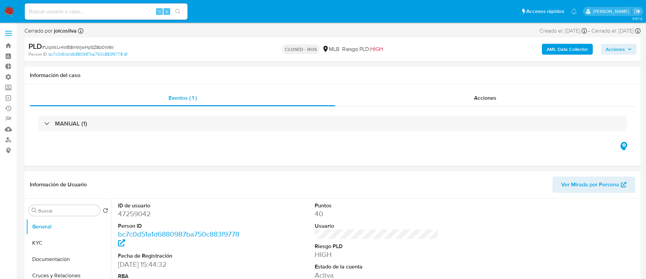
select select "10"
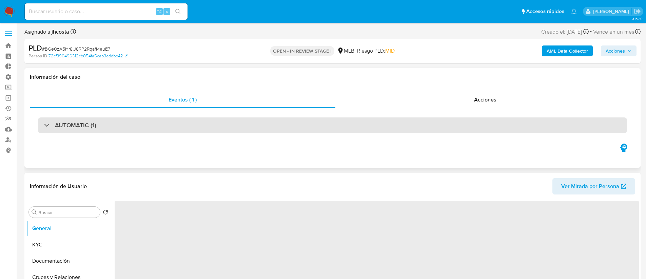
click at [201, 128] on div "AUTOMATIC (1)" at bounding box center [332, 125] width 589 height 16
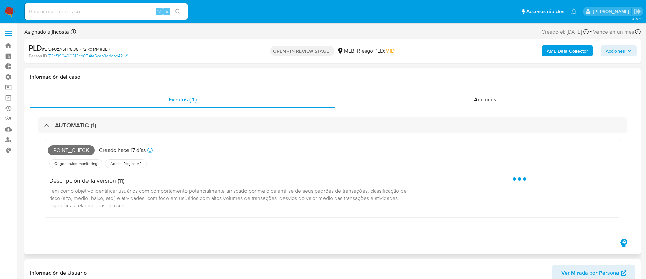
select select "10"
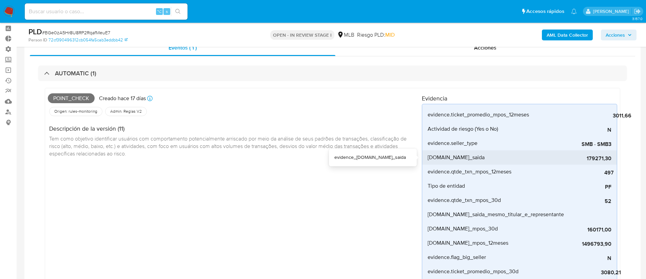
scroll to position [36, 0]
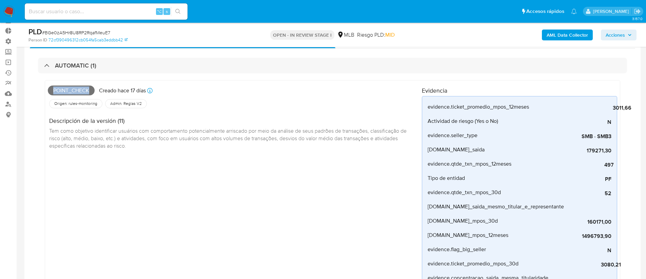
drag, startPoint x: 89, startPoint y: 91, endPoint x: 53, endPoint y: 92, distance: 35.6
click at [53, 92] on span "Point_check" at bounding box center [71, 90] width 47 height 10
copy span "Point_check"
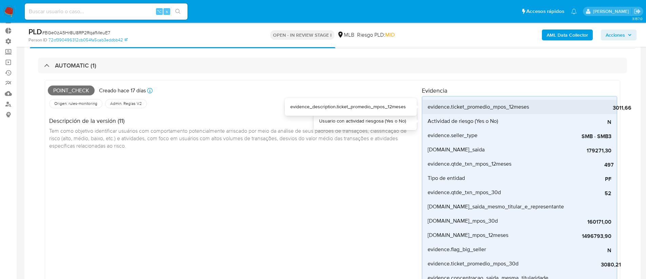
click at [451, 108] on span "evidence.ticket_promedio_mpos_12meses" at bounding box center [478, 106] width 101 height 7
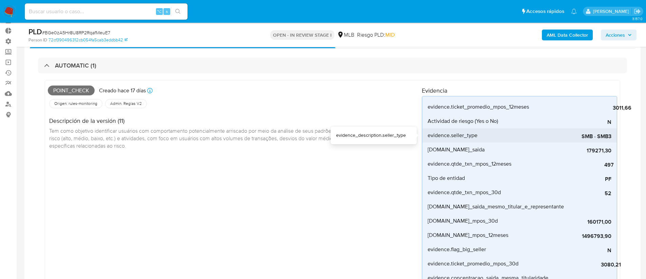
drag, startPoint x: 474, startPoint y: 136, endPoint x: 426, endPoint y: 136, distance: 47.5
click at [426, 136] on li "evidence.seller_type SMB - SMB3" at bounding box center [519, 135] width 195 height 14
drag, startPoint x: 476, startPoint y: 152, endPoint x: 427, endPoint y: 149, distance: 49.6
click at [427, 149] on li "[DOMAIN_NAME]_saida 179271,30" at bounding box center [519, 149] width 195 height 14
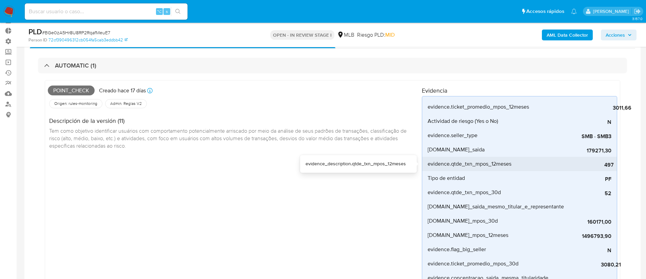
drag, startPoint x: 515, startPoint y: 162, endPoint x: 428, endPoint y: 166, distance: 86.9
click at [428, 166] on li "evidence.qtde_txn_mpos_12meses 497" at bounding box center [519, 164] width 195 height 14
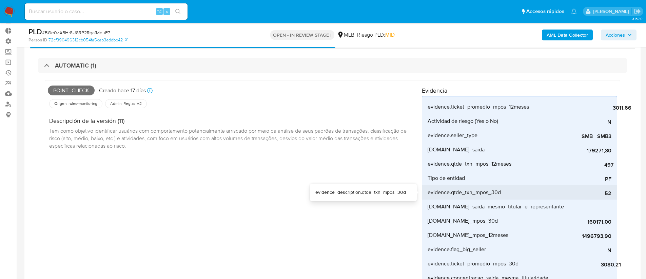
drag, startPoint x: 495, startPoint y: 191, endPoint x: 424, endPoint y: 192, distance: 71.6
click at [424, 192] on li "evidence.qtde_txn_mpos_30d 52" at bounding box center [519, 192] width 195 height 14
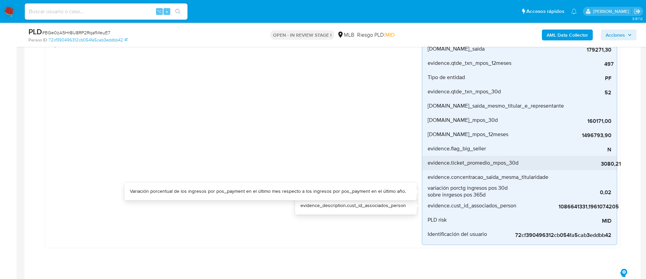
scroll to position [136, 0]
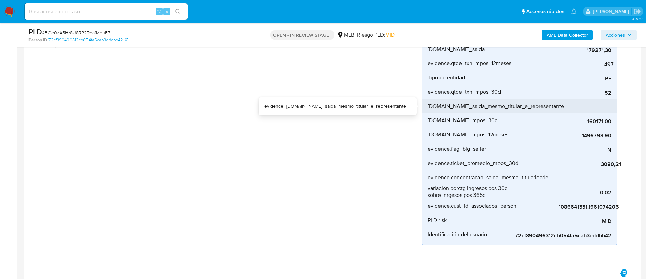
drag, startPoint x: 556, startPoint y: 107, endPoint x: 426, endPoint y: 108, distance: 130.3
click at [426, 108] on li "evidence.total_saida_mesmo_titular_e_representante 30878,26" at bounding box center [519, 106] width 195 height 14
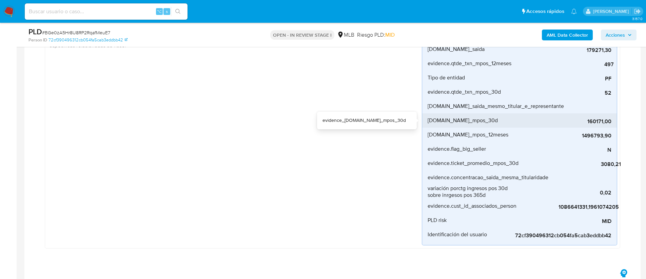
drag, startPoint x: 482, startPoint y: 119, endPoint x: 427, endPoint y: 122, distance: 55.4
click at [427, 122] on li "evidence.total_mpos_30d 160171,00" at bounding box center [519, 120] width 195 height 14
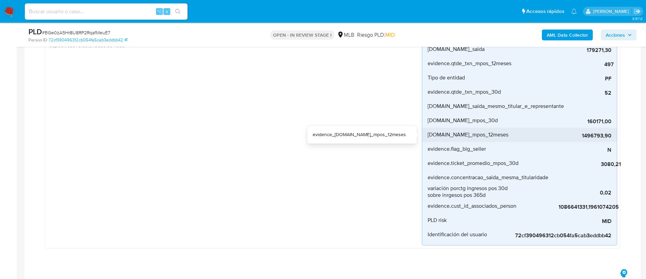
drag, startPoint x: 500, startPoint y: 135, endPoint x: 428, endPoint y: 135, distance: 71.9
click at [428, 135] on span "evidence.total_mpos_12meses" at bounding box center [468, 134] width 81 height 7
drag, startPoint x: 485, startPoint y: 148, endPoint x: 428, endPoint y: 149, distance: 57.3
click at [428, 149] on span "evidence.flag_big_seller" at bounding box center [457, 149] width 58 height 7
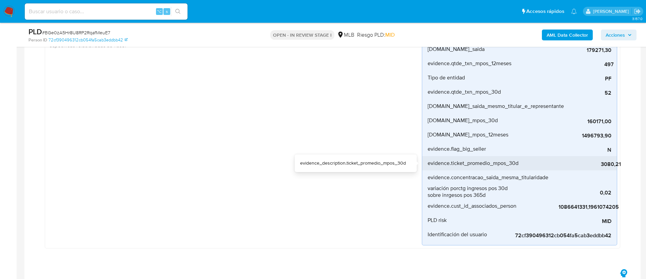
drag, startPoint x: 515, startPoint y: 162, endPoint x: 426, endPoint y: 163, distance: 89.6
click at [426, 163] on li "evidence.ticket_promedio_mpos_30d 3080,21" at bounding box center [519, 163] width 195 height 14
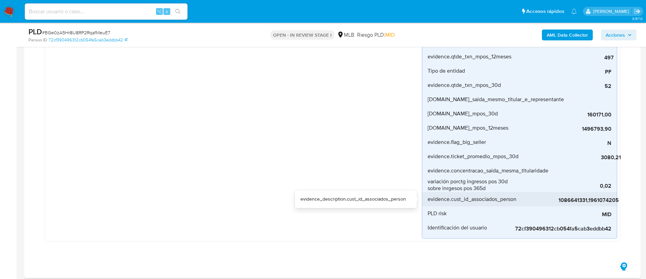
scroll to position [149, 0]
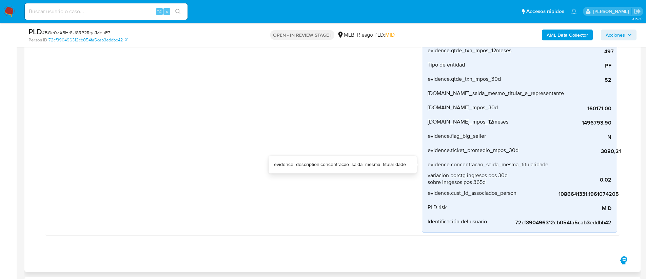
drag, startPoint x: 547, startPoint y: 163, endPoint x: 419, endPoint y: 167, distance: 128.0
click at [419, 167] on div "Point_check Creado hace 17 días Creado: 12/08/2025 00:32:38 Origen: rules-monit…" at bounding box center [333, 101] width 576 height 269
click at [544, 165] on span "evidence.concentracao_saida_mesma_titularidade" at bounding box center [488, 164] width 121 height 7
drag, startPoint x: 557, startPoint y: 164, endPoint x: 424, endPoint y: 166, distance: 133.0
click at [424, 166] on li "evidence.concentracao_saida_mesma_titularidade 0.17" at bounding box center [519, 164] width 195 height 14
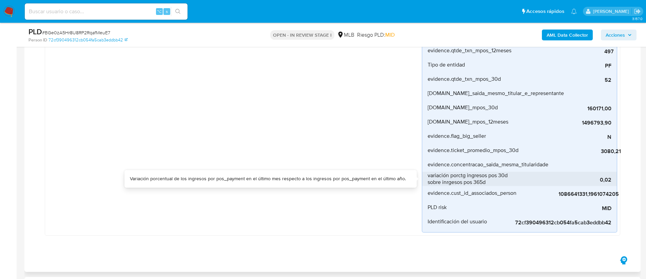
drag, startPoint x: 490, startPoint y: 182, endPoint x: 428, endPoint y: 174, distance: 62.3
click at [428, 174] on span "variación porctg ingresos pos 30d sobre inrgesos pos 365d" at bounding box center [468, 179] width 81 height 14
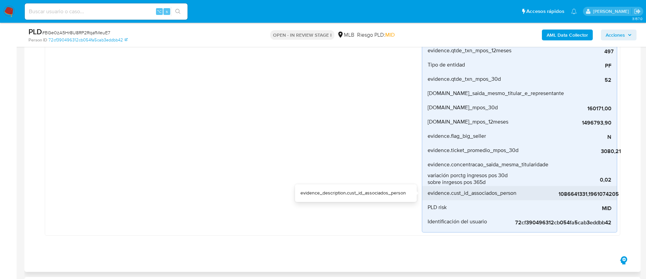
drag, startPoint x: 520, startPoint y: 192, endPoint x: 428, endPoint y: 195, distance: 92.3
click at [428, 195] on li "evidence.cust_id_associados_person 1086641331,1961074205" at bounding box center [519, 193] width 195 height 14
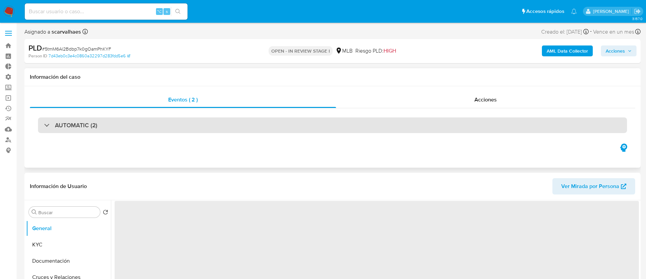
click at [171, 127] on div "AUTOMATIC (2)" at bounding box center [332, 125] width 589 height 16
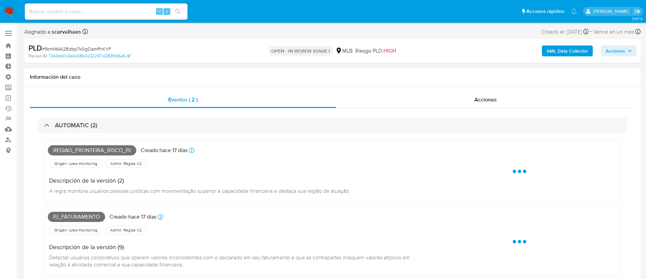
select select "10"
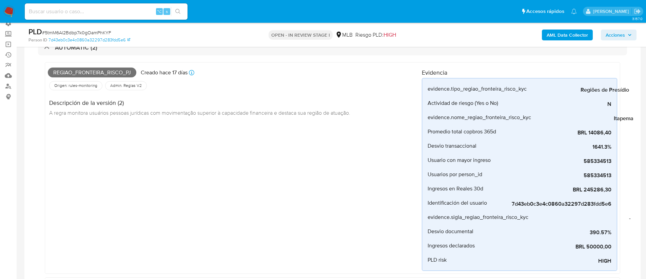
scroll to position [70, 0]
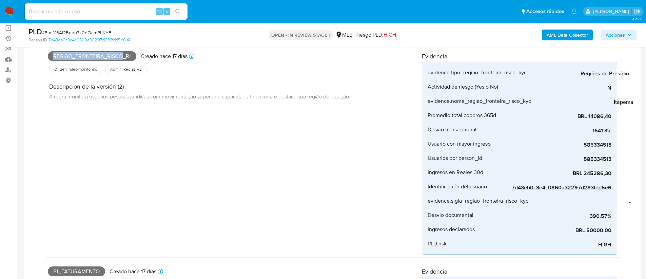
drag, startPoint x: 121, startPoint y: 57, endPoint x: 52, endPoint y: 57, distance: 69.5
click at [52, 57] on span "Regiao_fronteira_risco_pj" at bounding box center [92, 56] width 89 height 10
copy span "Regiao_fronteira_risco"
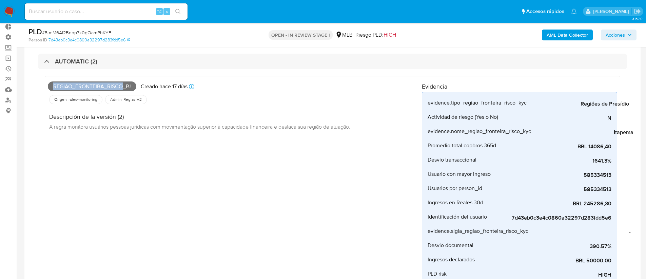
scroll to position [0, 0]
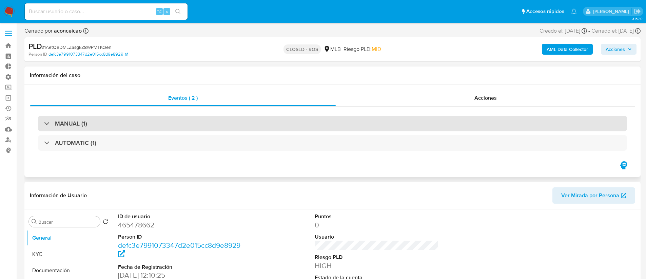
click at [96, 127] on div "MANUAL (1)" at bounding box center [332, 124] width 589 height 16
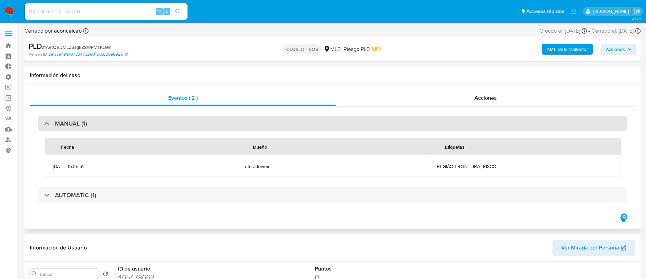
select select "10"
click at [96, 127] on div "MANUAL (1)" at bounding box center [332, 124] width 589 height 16
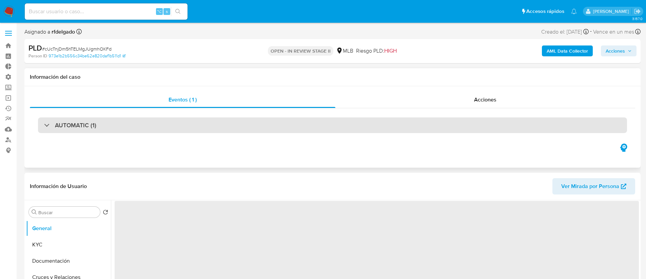
click at [96, 128] on div "AUTOMATIC (1)" at bounding box center [332, 125] width 589 height 16
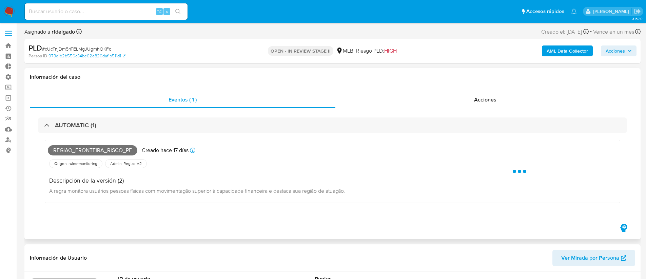
select select "10"
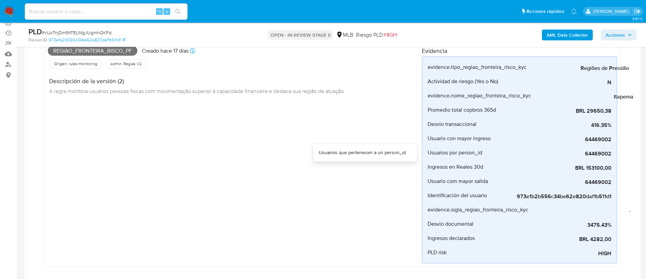
scroll to position [74, 0]
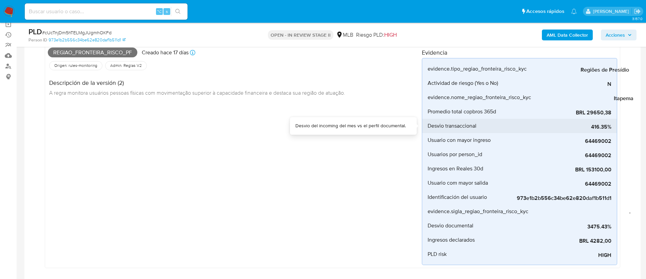
drag, startPoint x: 480, startPoint y: 126, endPoint x: 426, endPoint y: 127, distance: 54.3
click at [426, 127] on li "Desvio transaccional 416.35%" at bounding box center [519, 126] width 195 height 14
click at [462, 128] on span "Desvio transaccional" at bounding box center [452, 125] width 49 height 7
